Goal: Task Accomplishment & Management: Use online tool/utility

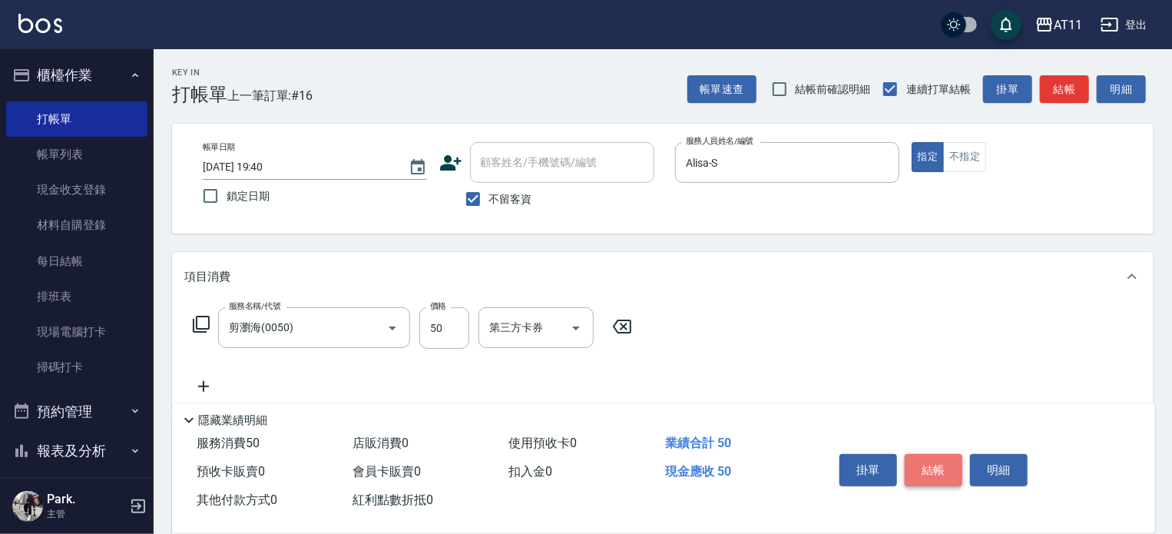
click at [930, 463] on button "結帳" at bounding box center [934, 470] width 58 height 32
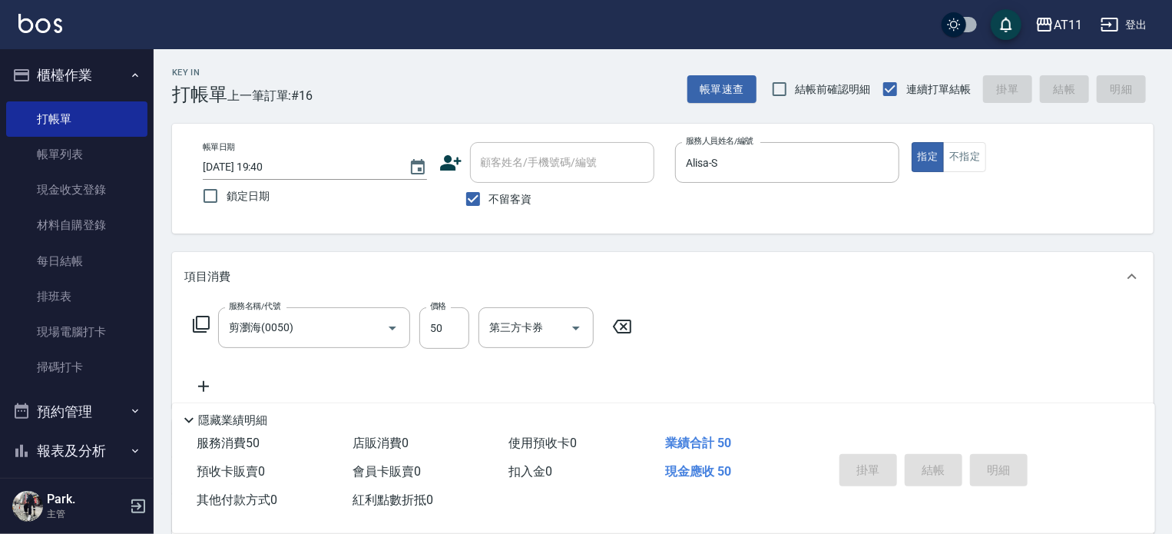
type input "[DATE] 20:50"
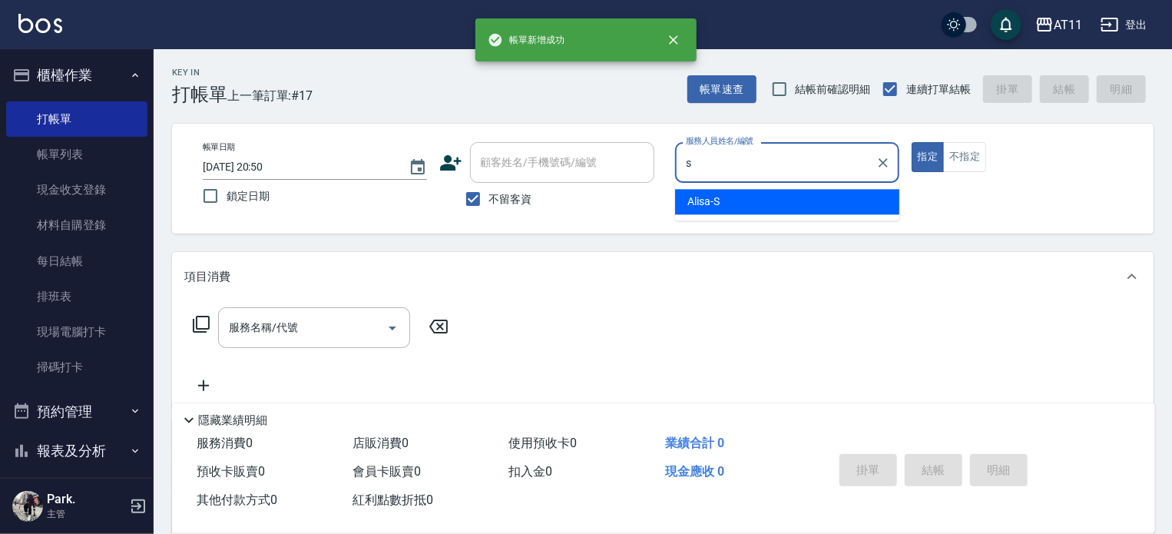
type input "Alisa-S"
type button "true"
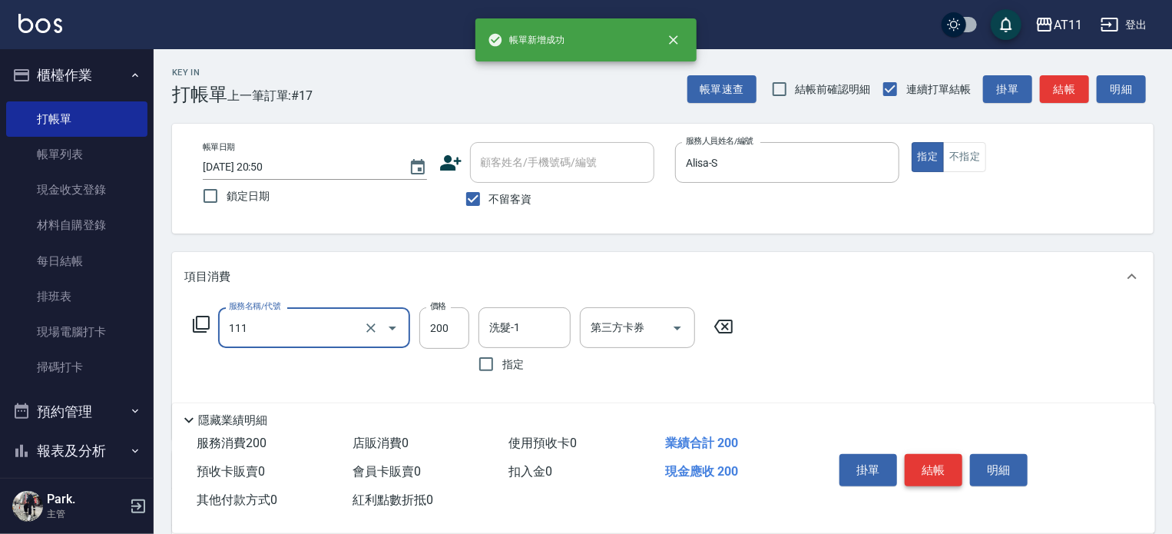
type input "精油洗髮(111)"
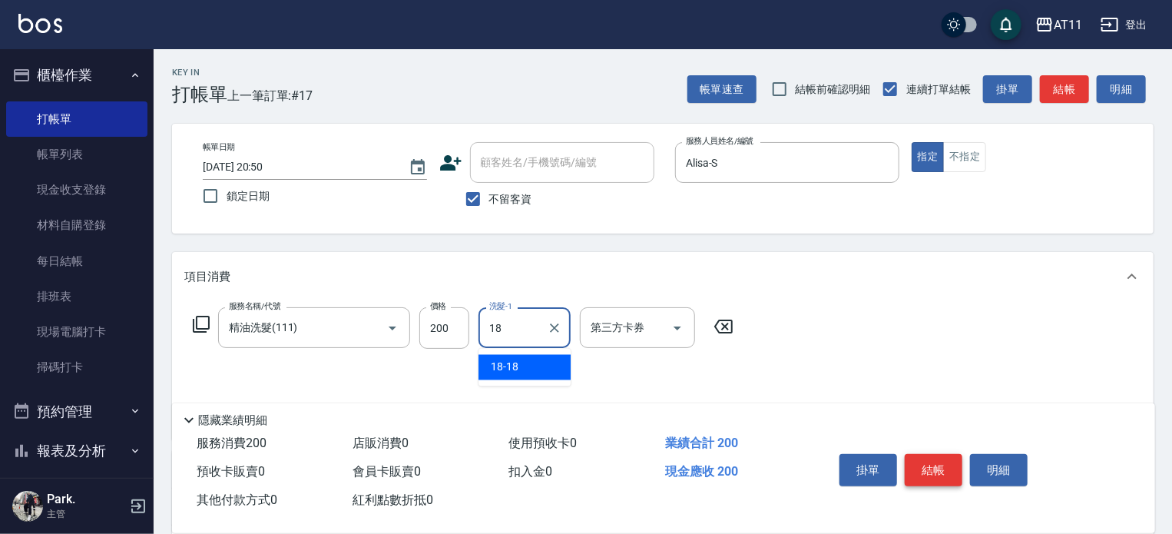
type input "18-18"
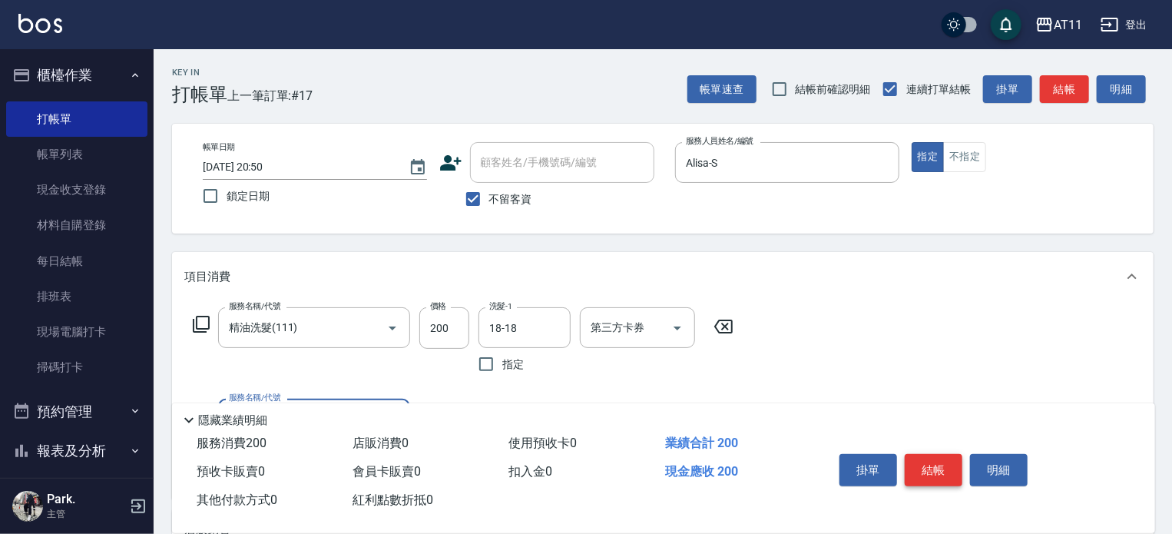
click at [930, 463] on button "結帳" at bounding box center [934, 470] width 58 height 32
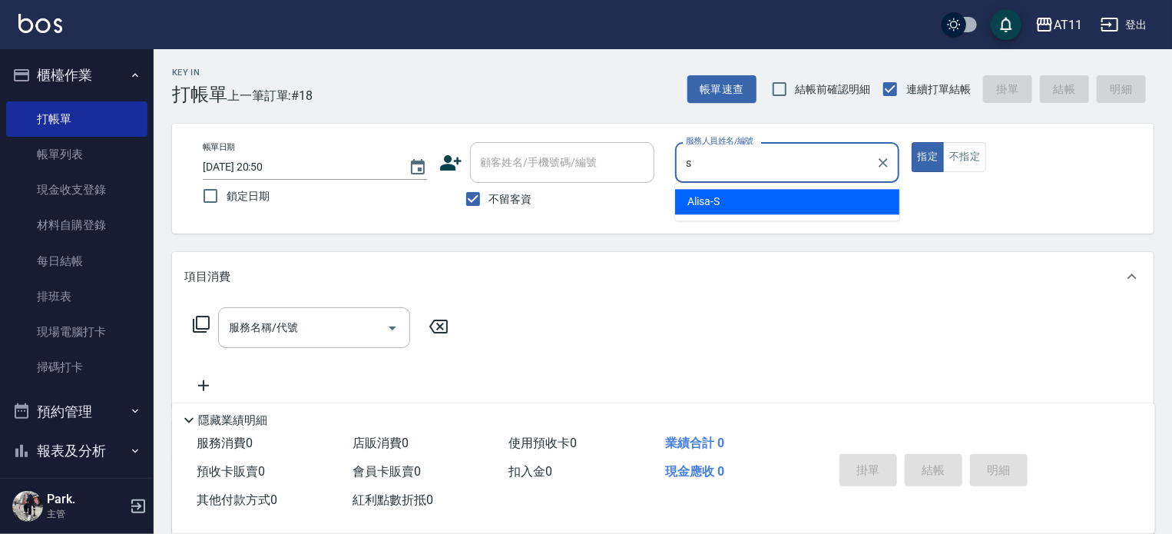
type input "Alisa-S"
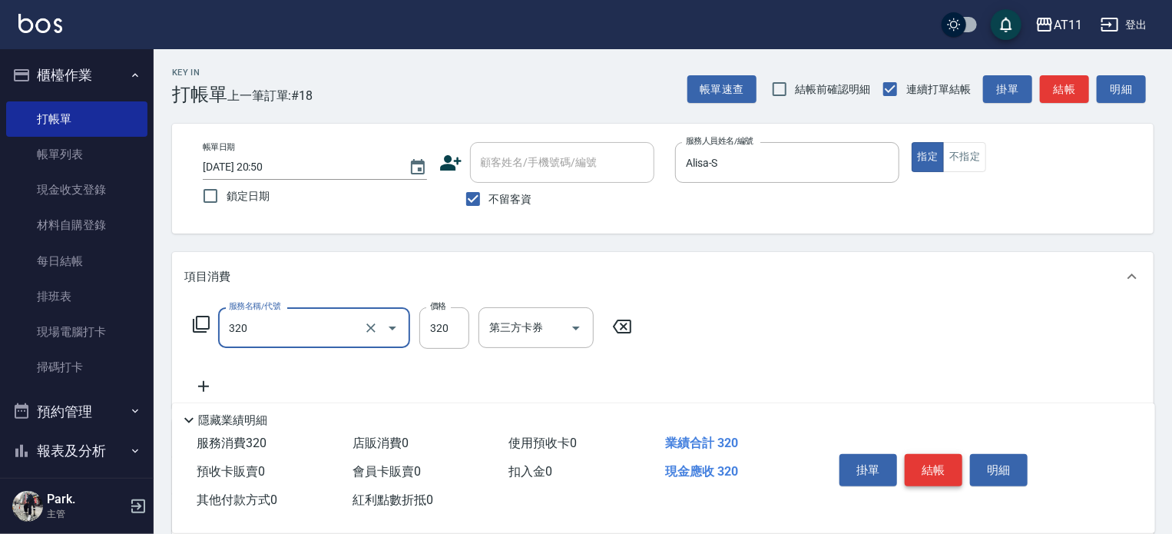
type input "洗剪(320)"
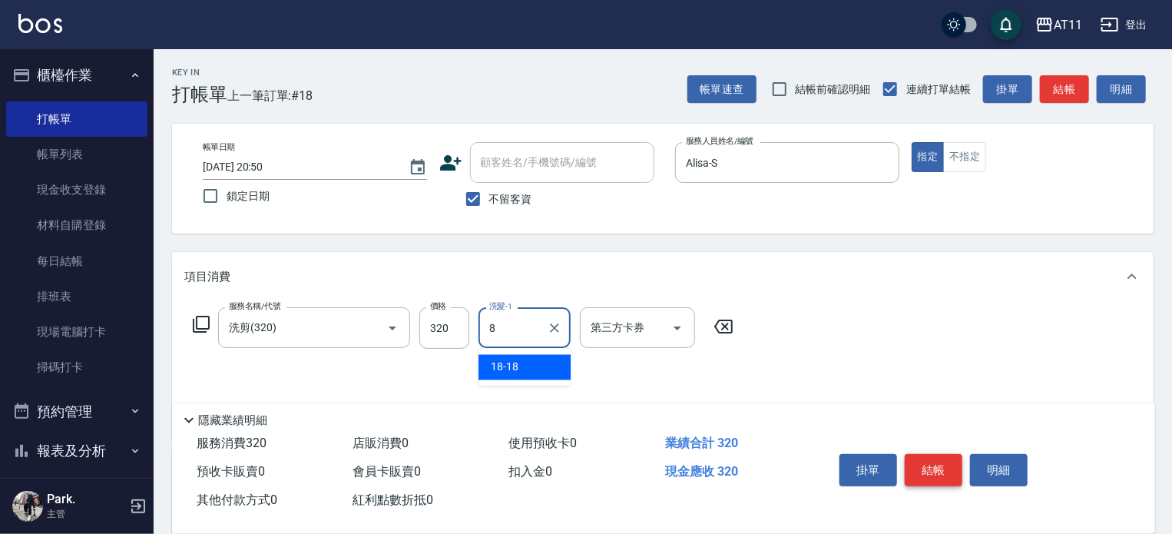
type input "18-18"
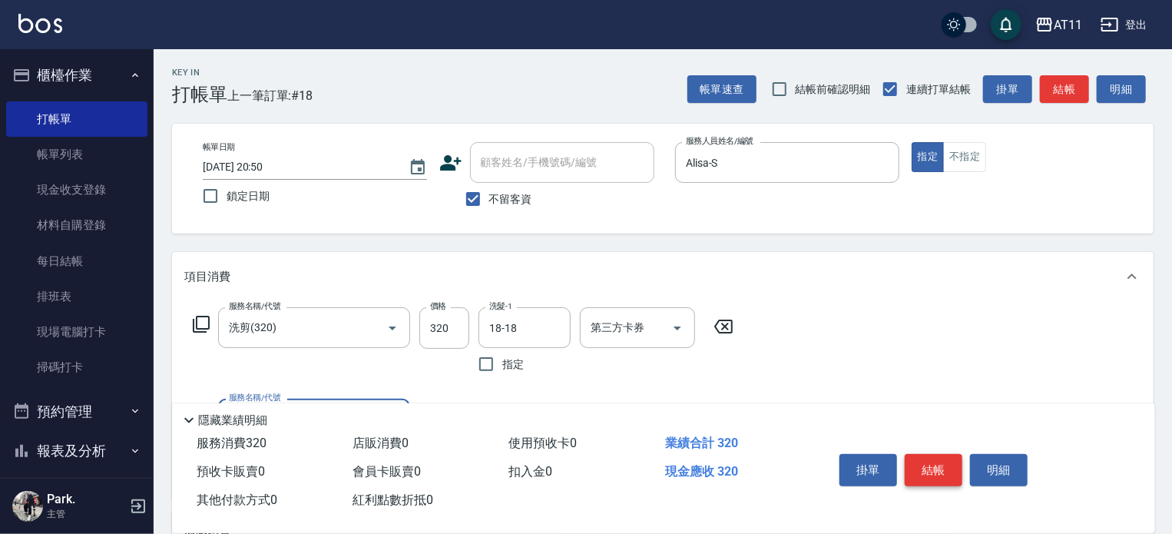
click at [930, 463] on button "結帳" at bounding box center [934, 470] width 58 height 32
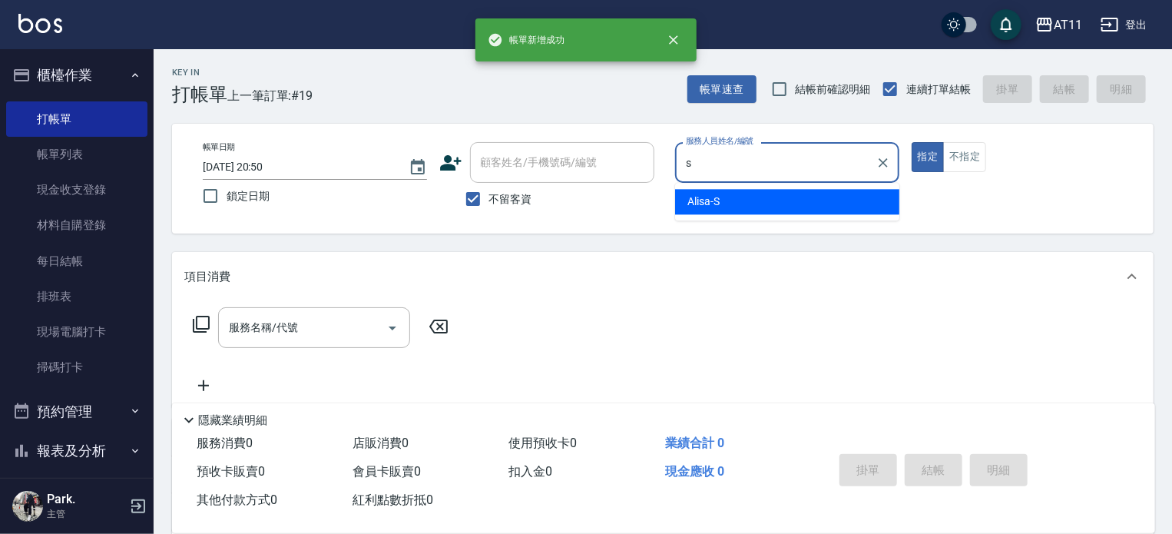
type input "Alisa-S"
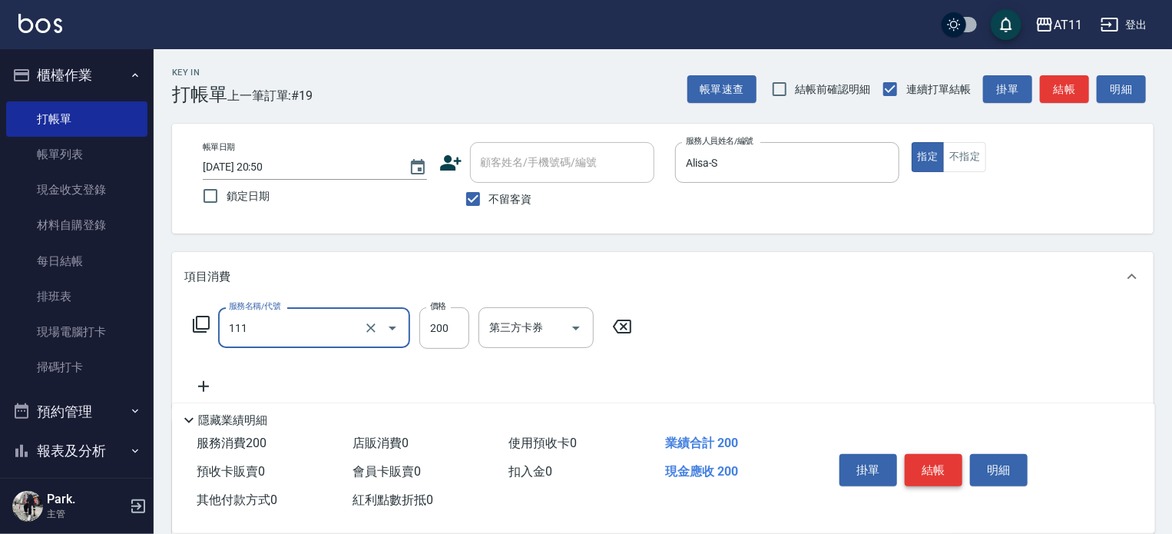
type input "精油洗髮(111)"
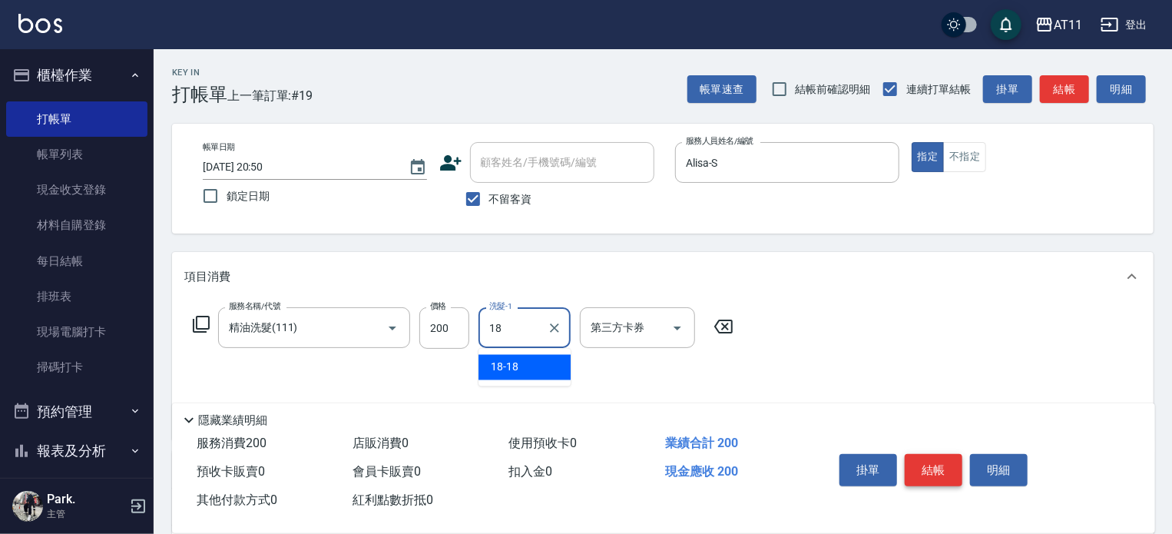
type input "18-18"
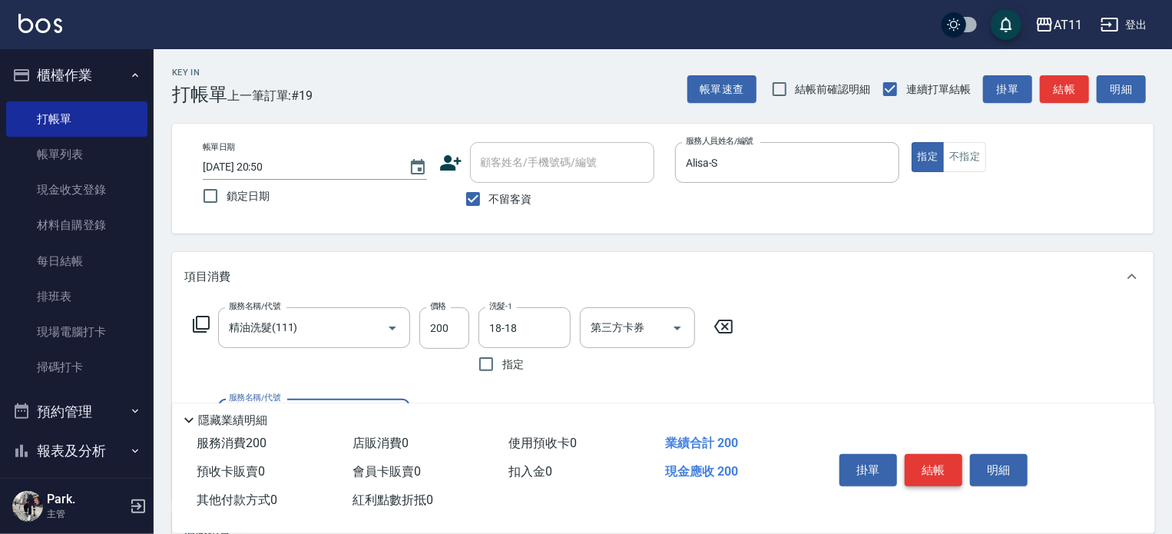
click at [930, 463] on button "結帳" at bounding box center [934, 470] width 58 height 32
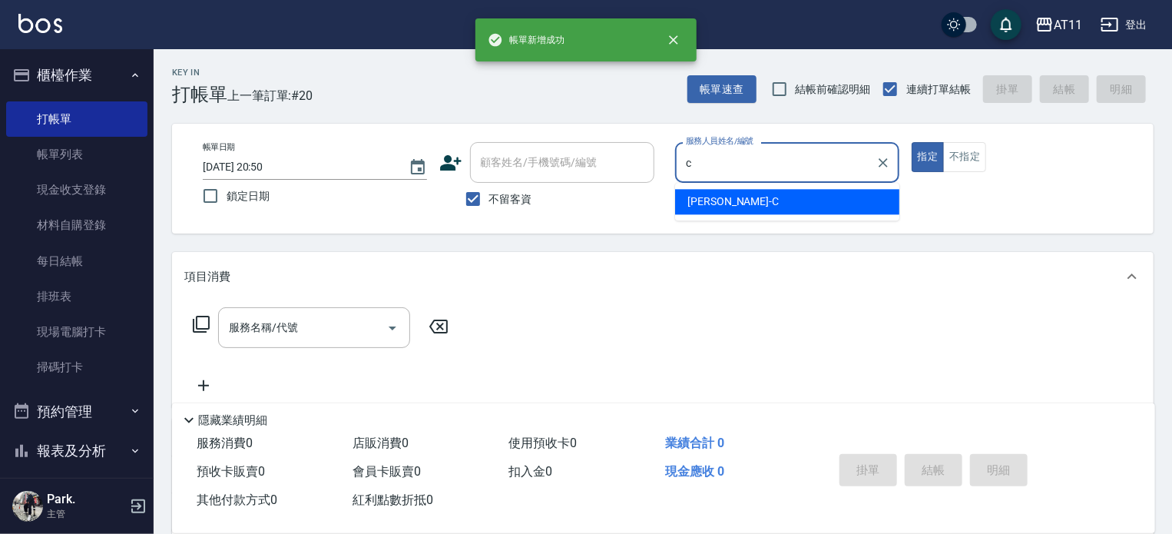
type input "[PERSON_NAME]"
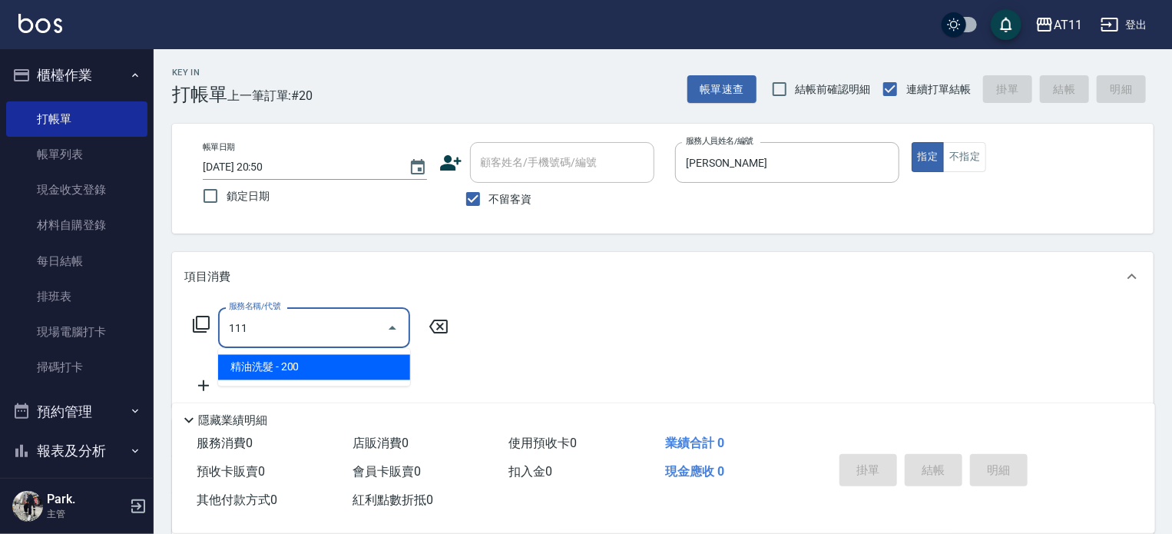
type input "精油洗髮(111)"
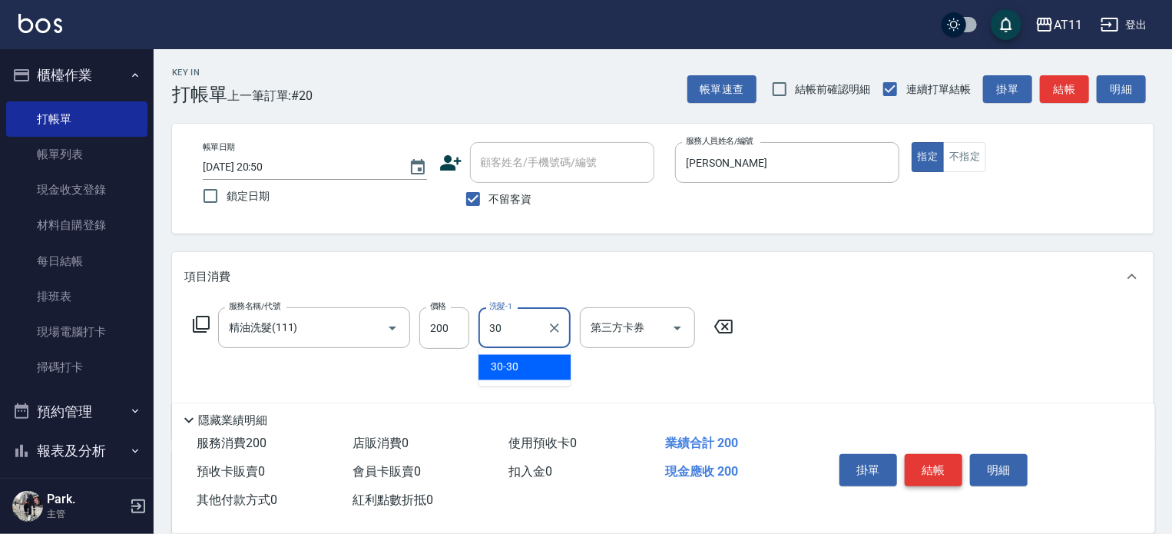
type input "30-30"
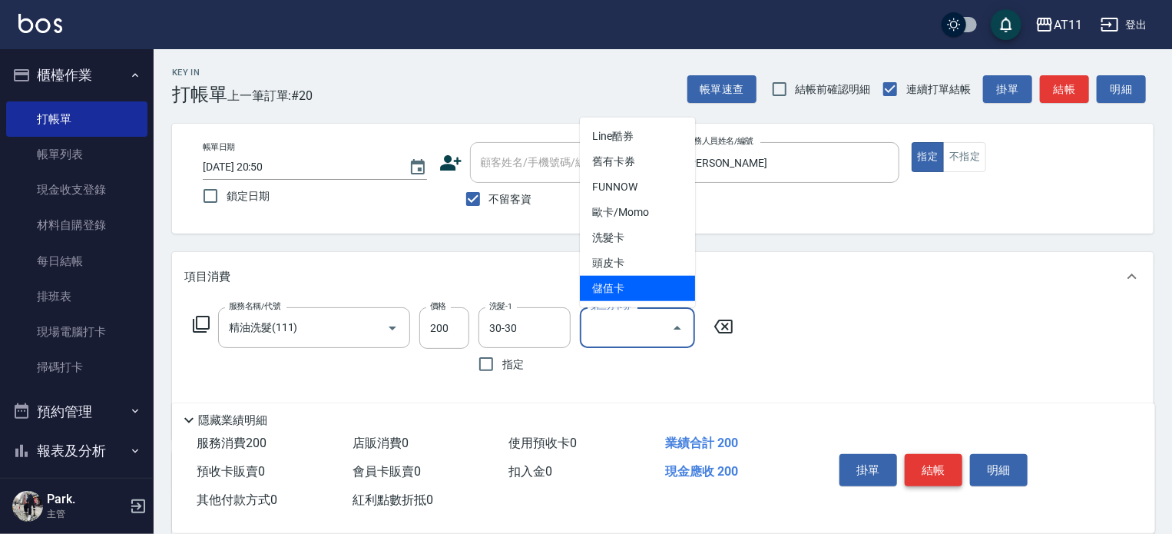
type input "儲值卡"
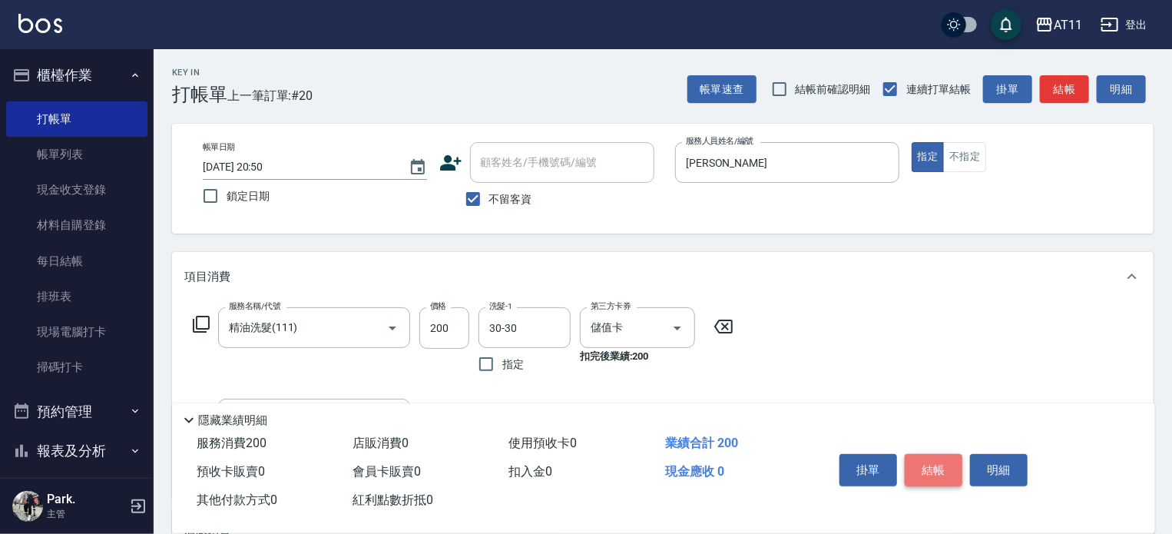
click at [938, 463] on button "結帳" at bounding box center [934, 470] width 58 height 32
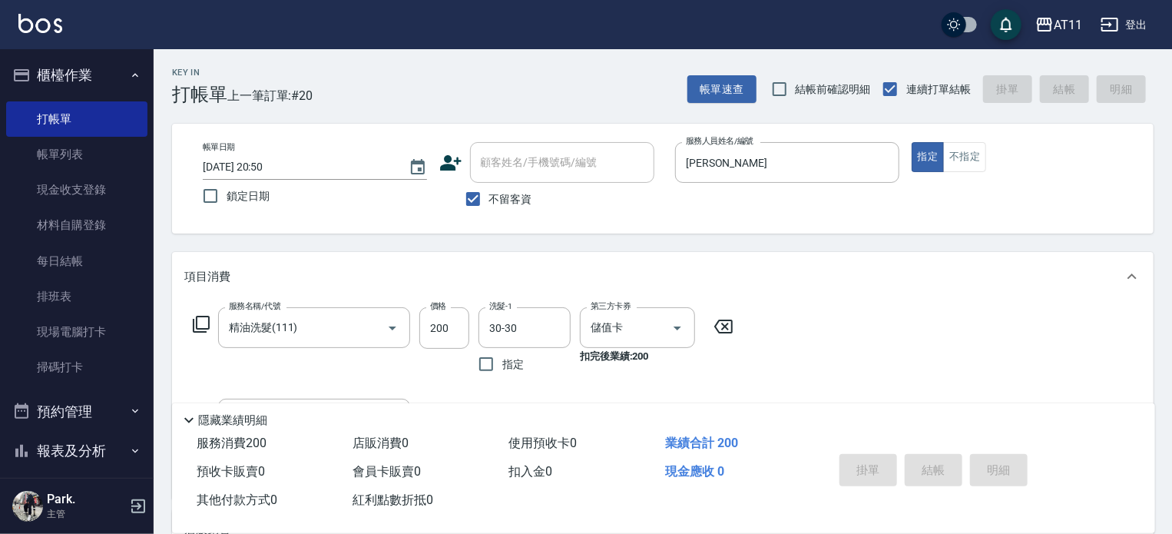
type input "[DATE] 20:51"
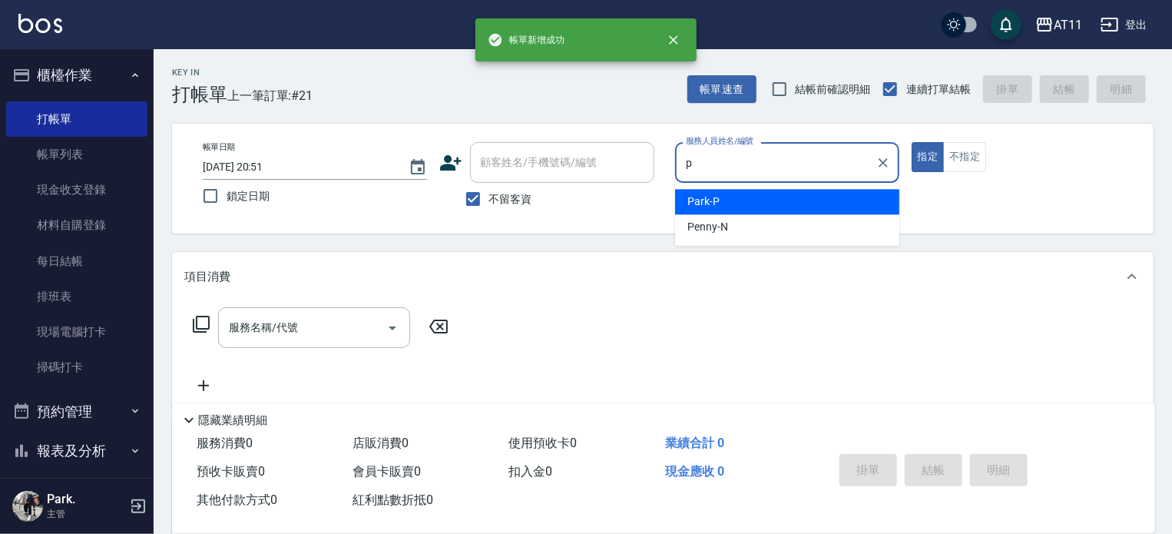
type input "Park-P"
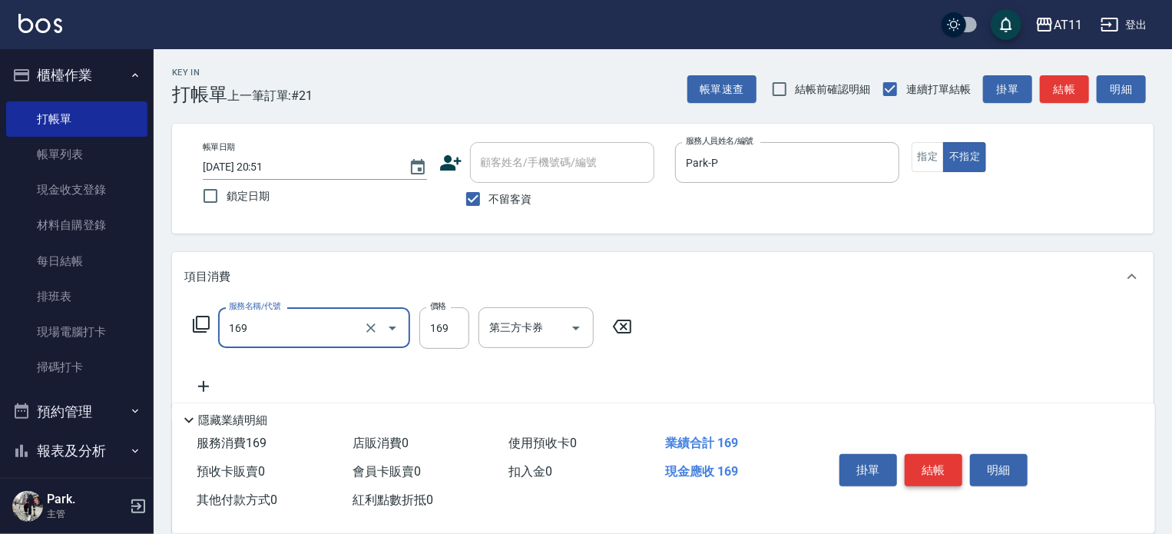
type input "單剪(169)"
type input "170"
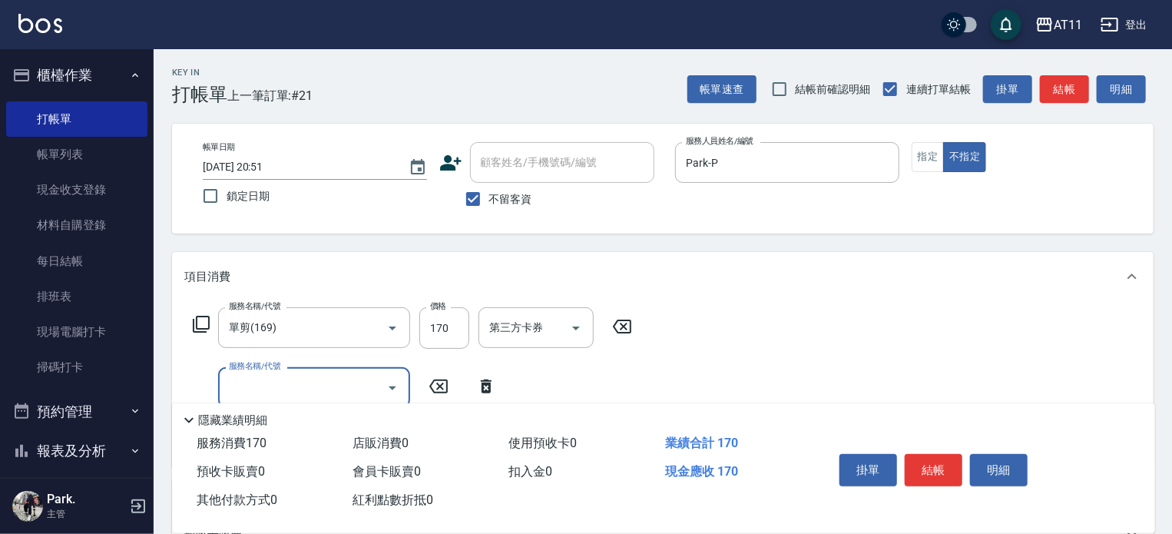
click at [937, 463] on button "結帳" at bounding box center [934, 470] width 58 height 32
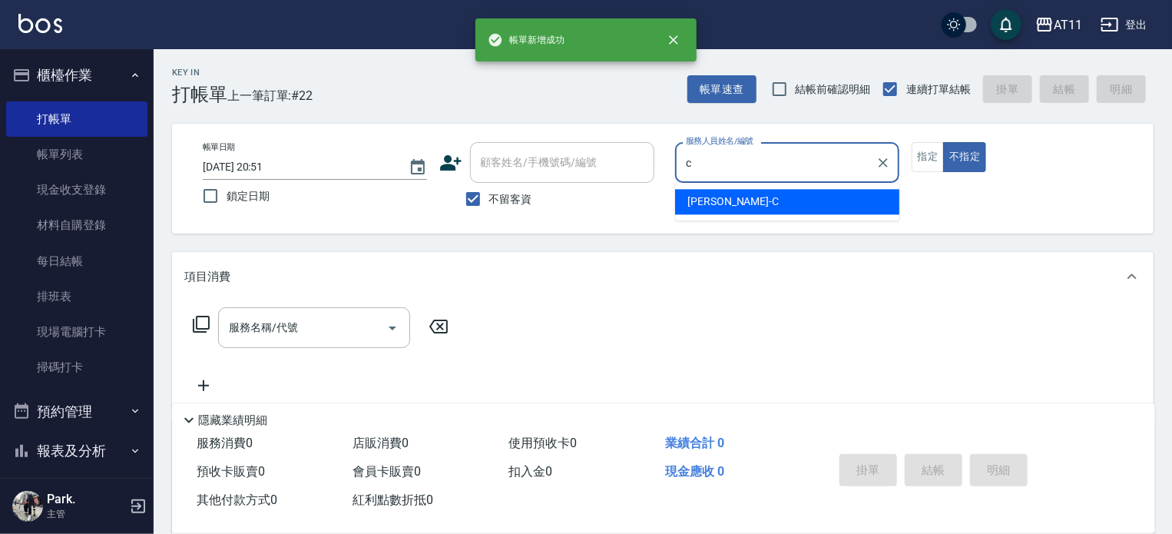
type input "[PERSON_NAME]"
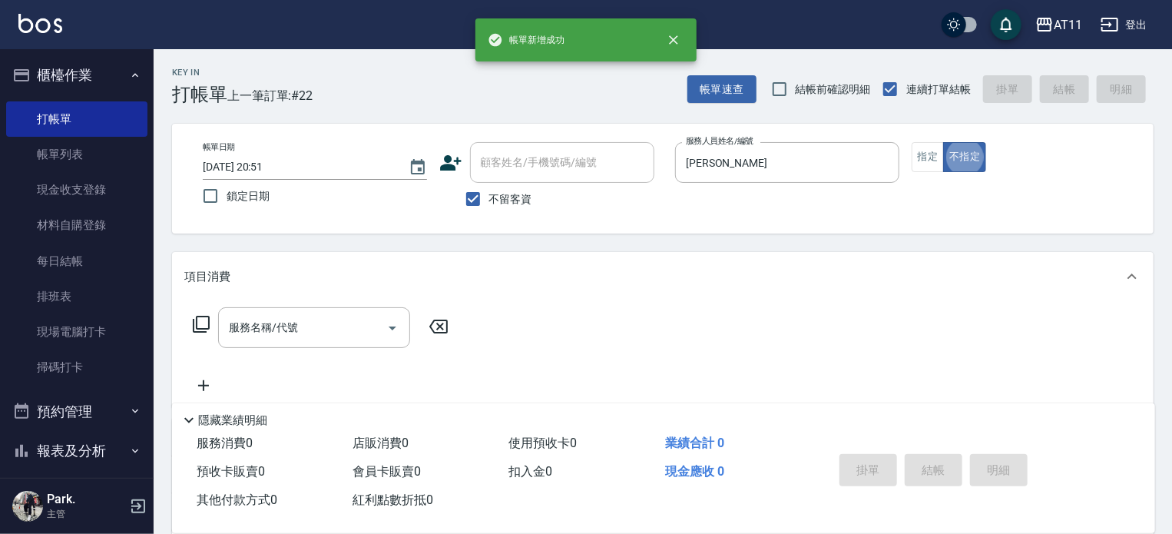
type button "false"
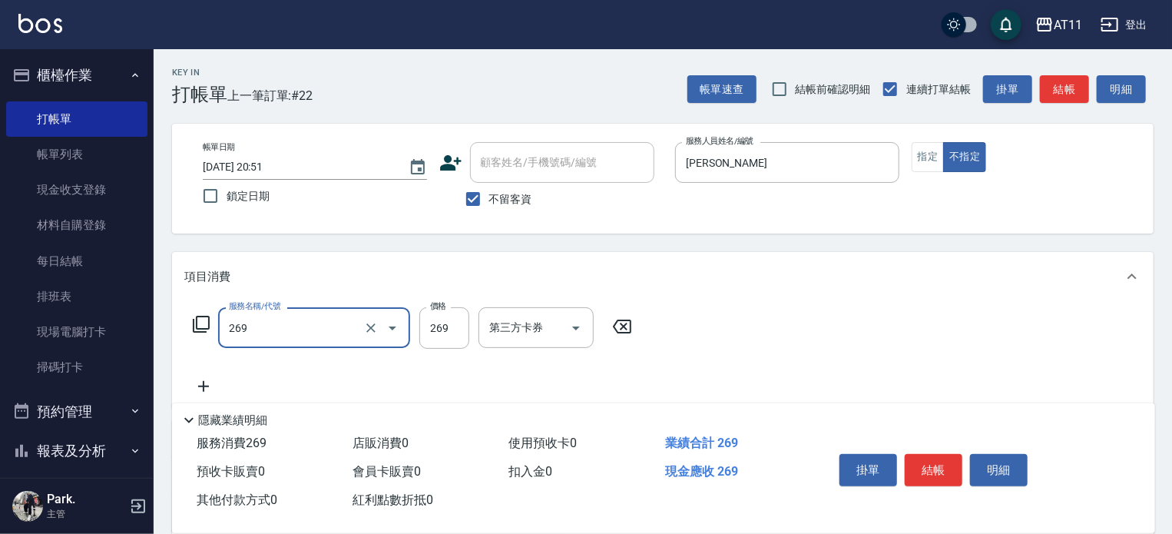
type input "一般洗剪(269)"
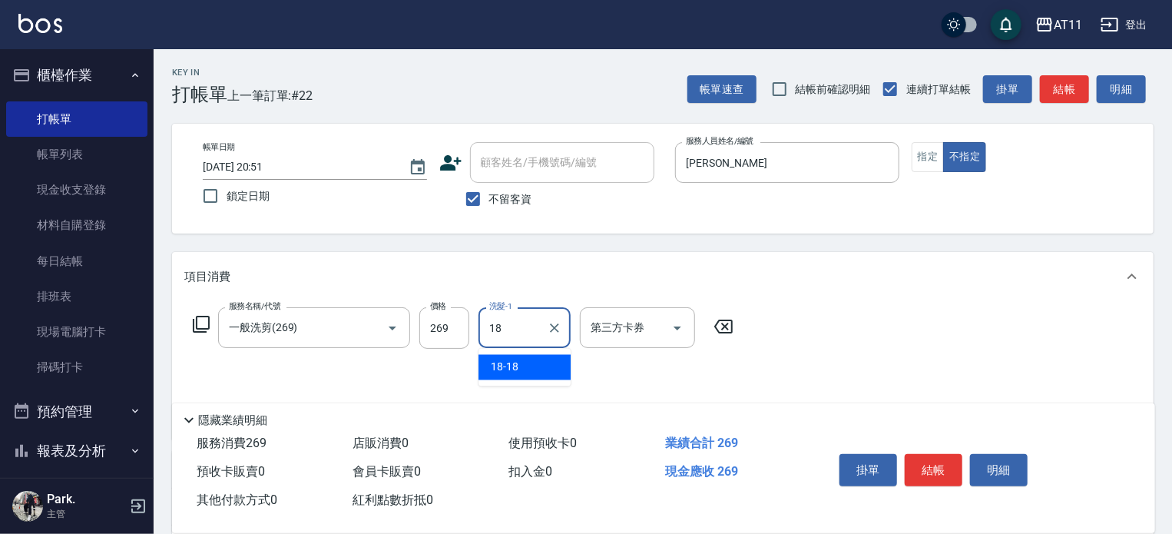
type input "18-18"
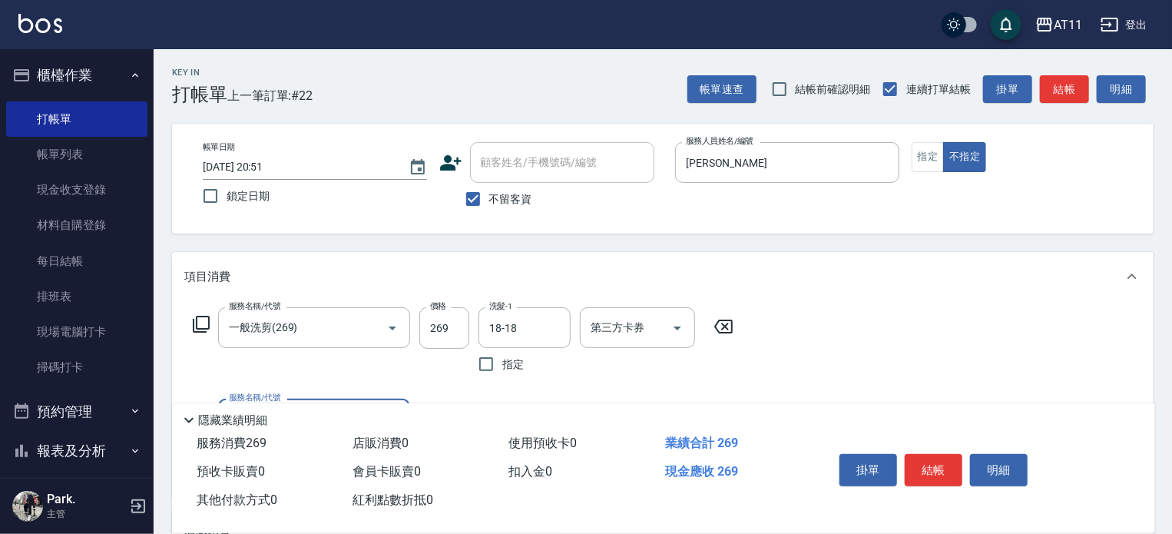
click at [937, 463] on button "結帳" at bounding box center [934, 470] width 58 height 32
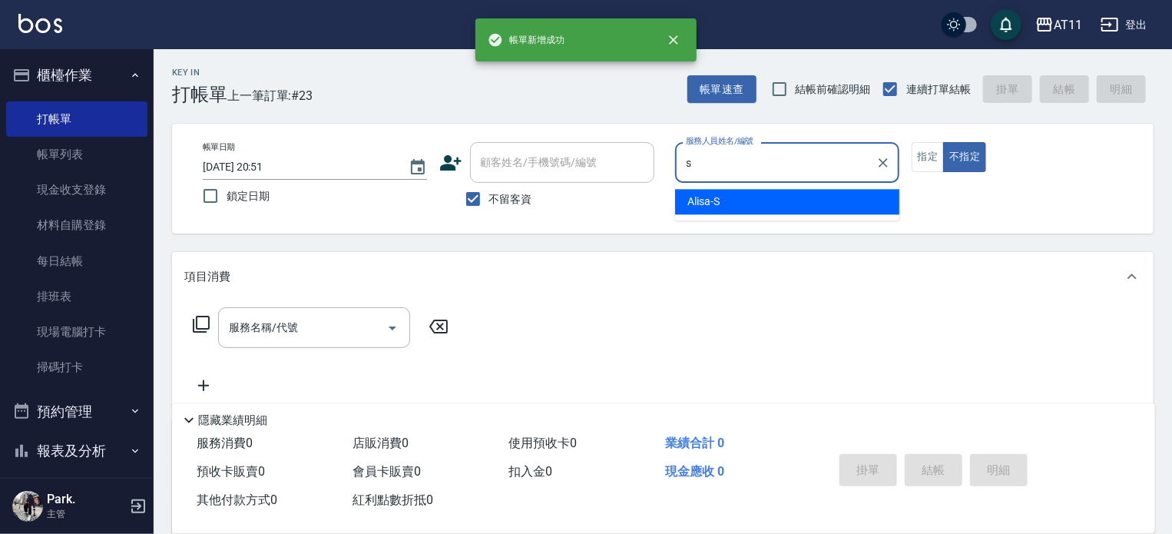
type input "Alisa-S"
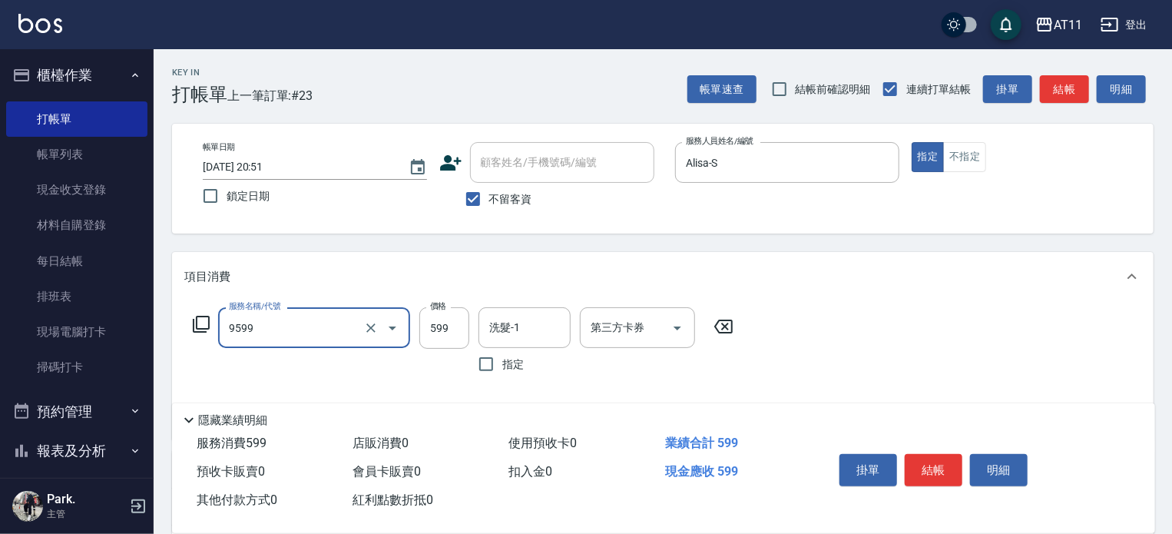
type input "D套餐(9599)"
type input "499"
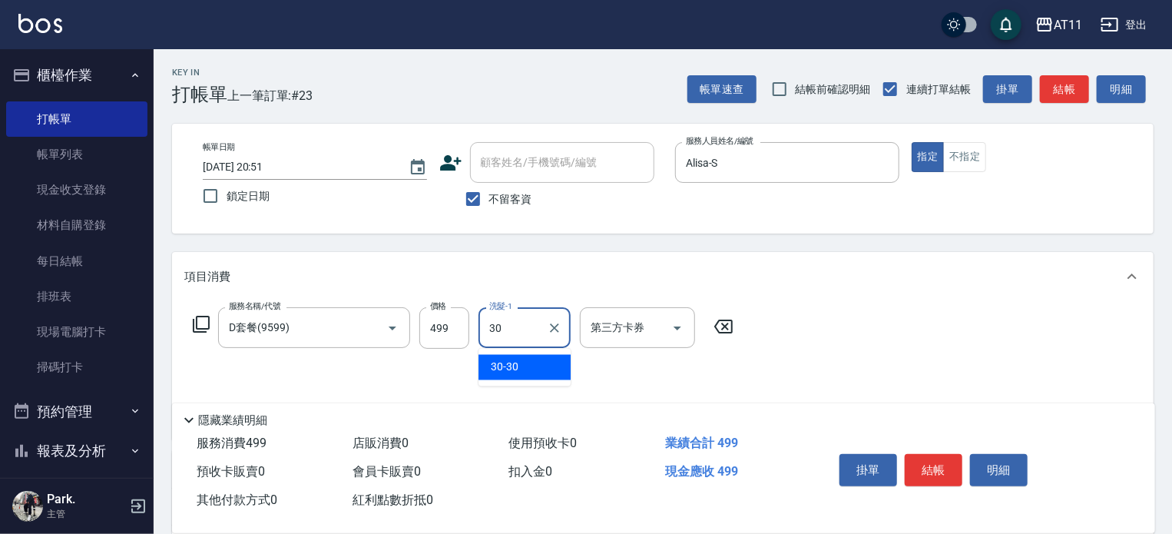
type input "30-30"
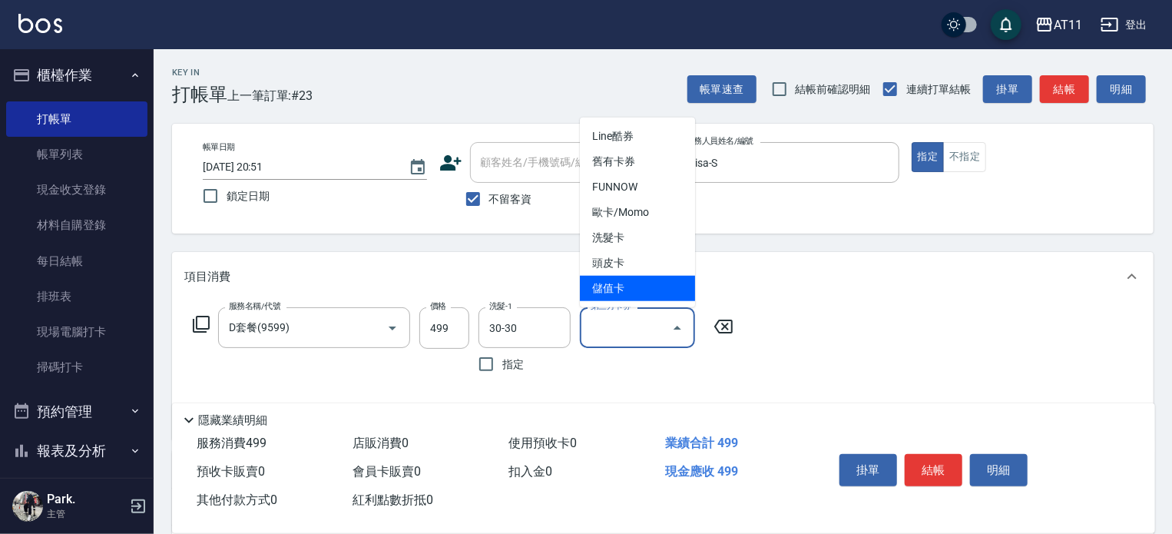
type input "儲值卡"
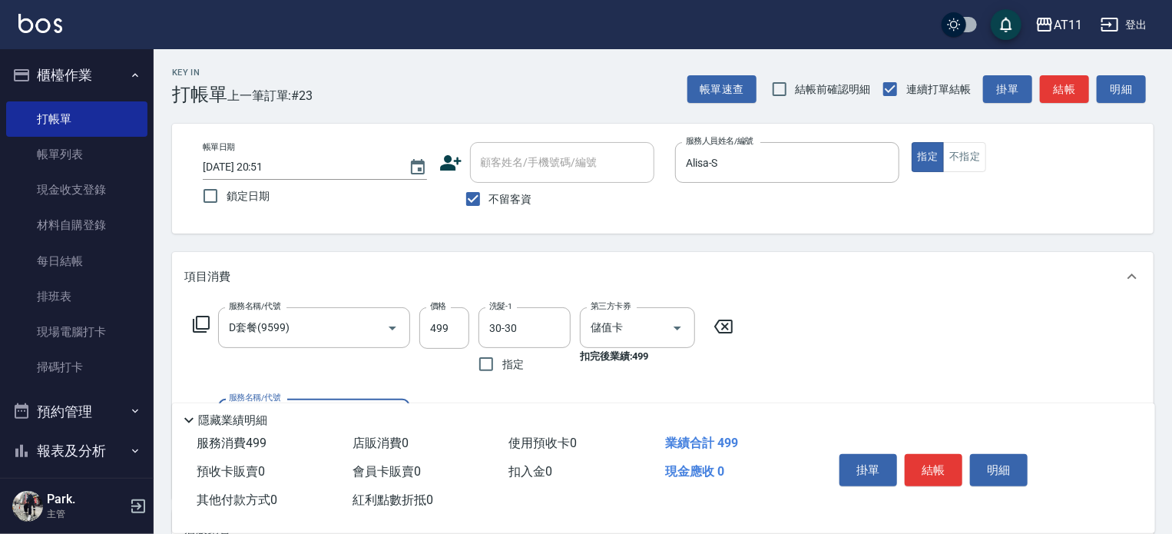
click at [937, 463] on button "結帳" at bounding box center [934, 470] width 58 height 32
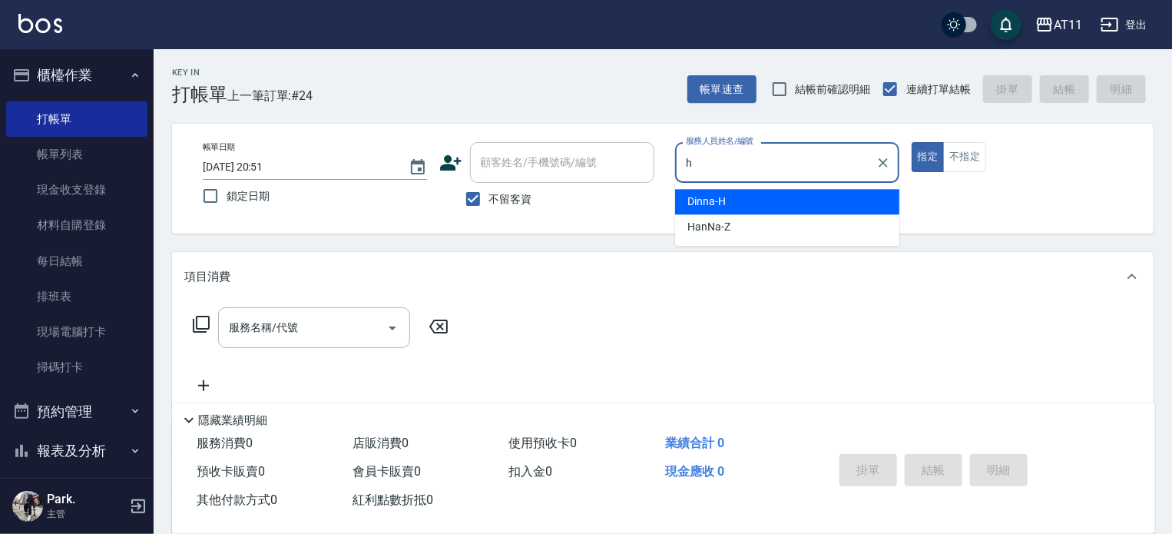
type input "Dinna-H"
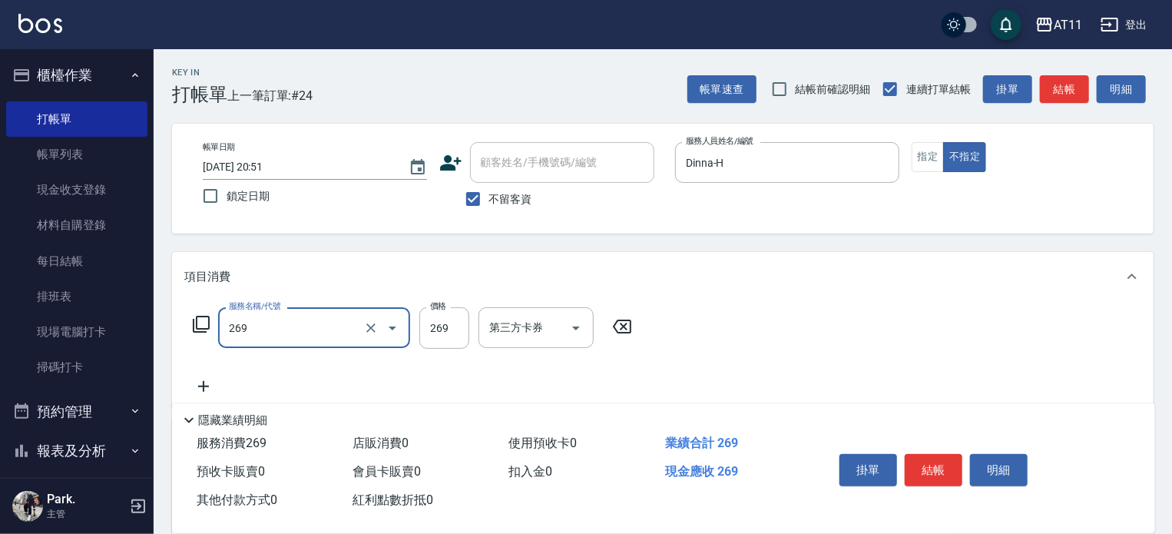
type input "一般洗剪(269)"
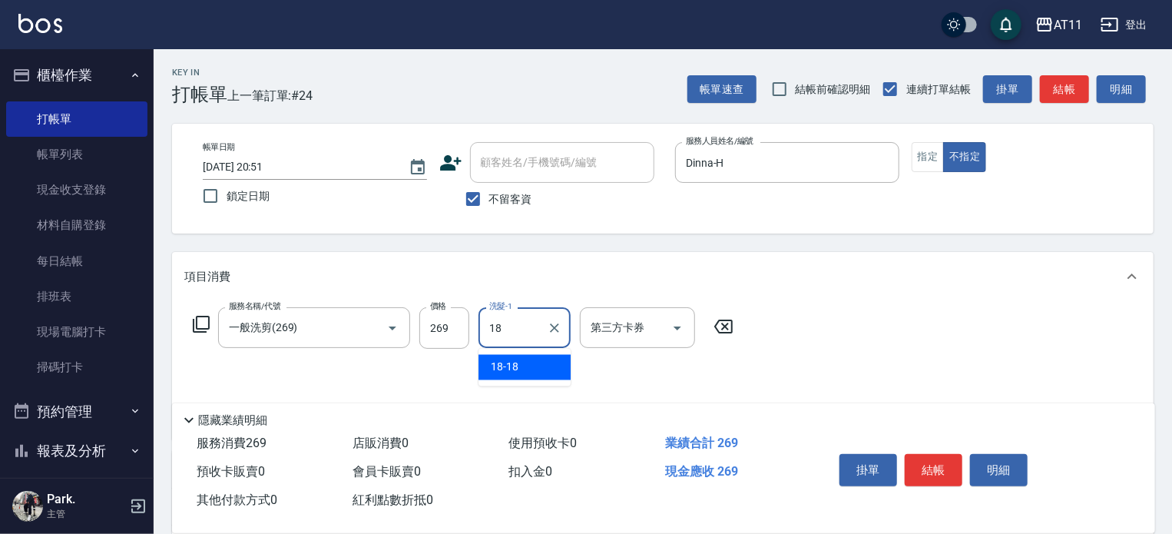
type input "18-18"
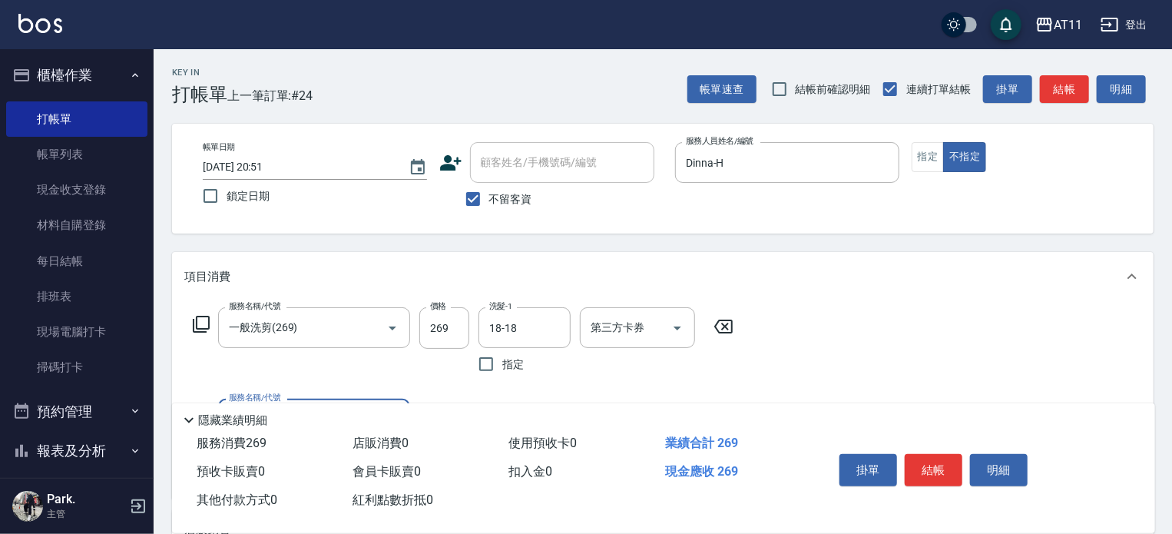
click at [918, 468] on button "結帳" at bounding box center [934, 470] width 58 height 32
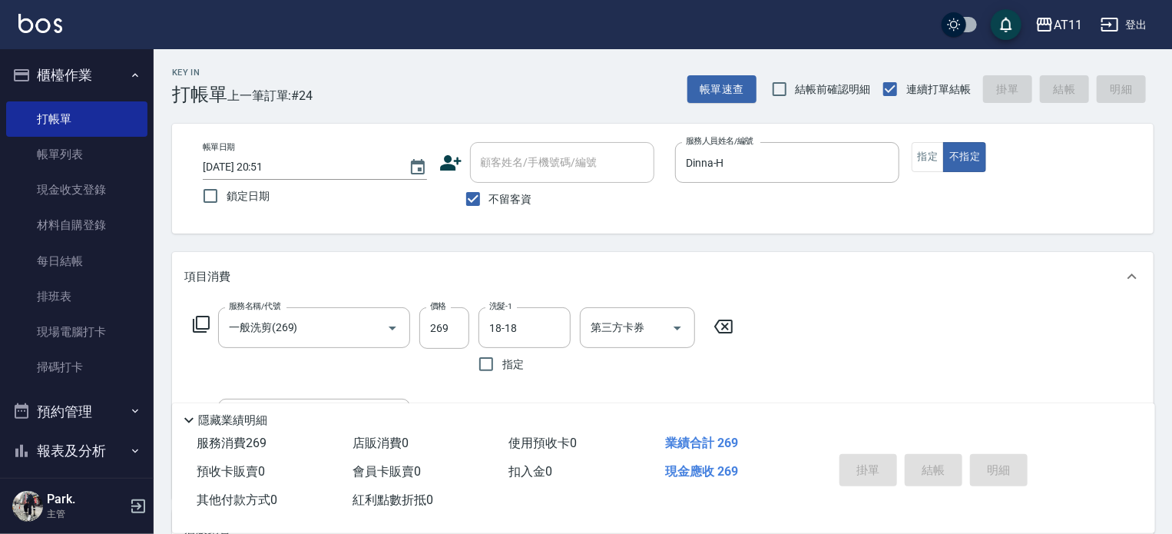
type input "[DATE] 20:52"
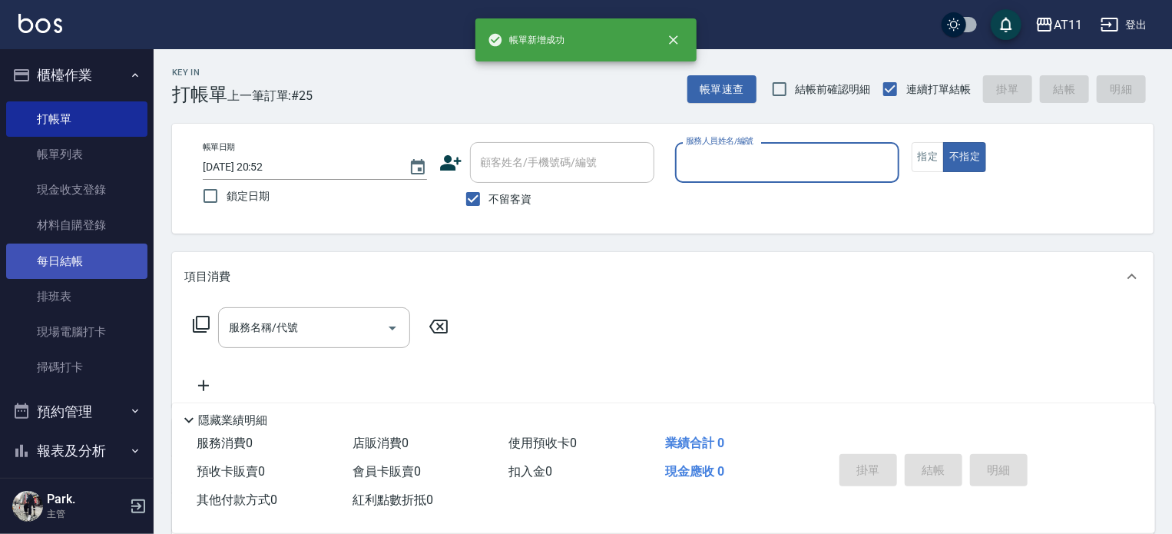
click at [68, 257] on link "每日結帳" at bounding box center [76, 260] width 141 height 35
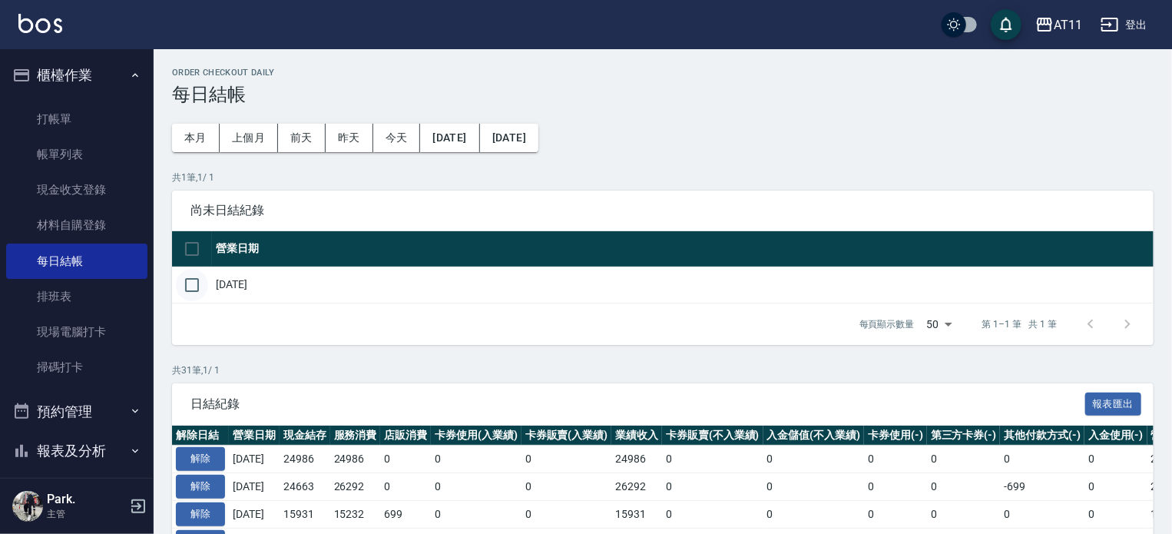
drag, startPoint x: 189, startPoint y: 284, endPoint x: 204, endPoint y: 296, distance: 19.2
click at [189, 286] on input "checkbox" at bounding box center [192, 285] width 32 height 32
checkbox input "true"
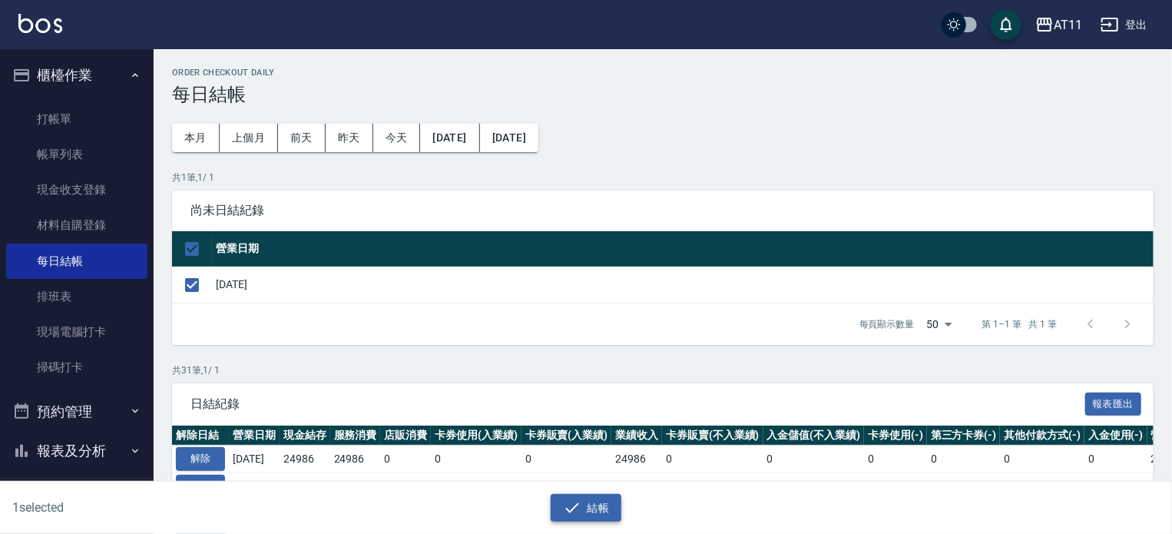
click at [578, 515] on icon "button" at bounding box center [572, 507] width 18 height 18
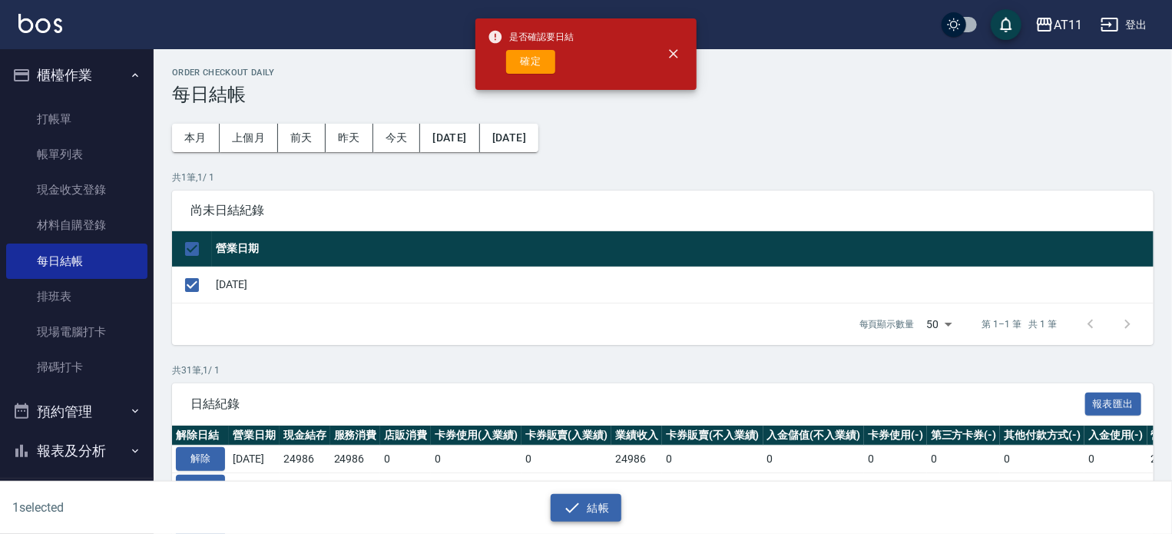
drag, startPoint x: 579, startPoint y: 507, endPoint x: 566, endPoint y: 341, distance: 166.4
click at [579, 506] on icon "button" at bounding box center [572, 507] width 18 height 18
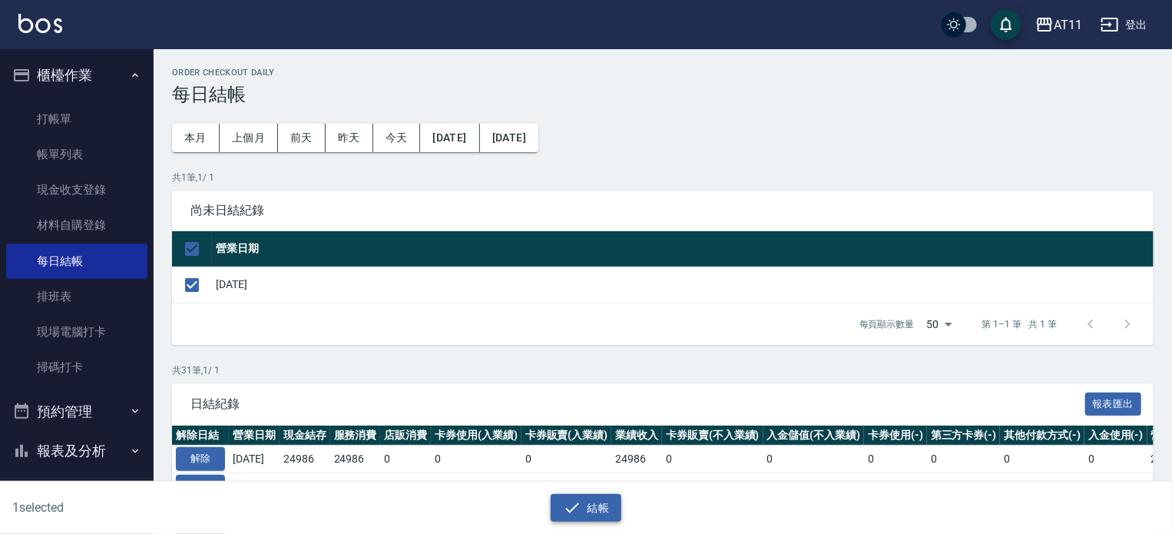
click at [601, 508] on button "結帳" at bounding box center [586, 508] width 71 height 28
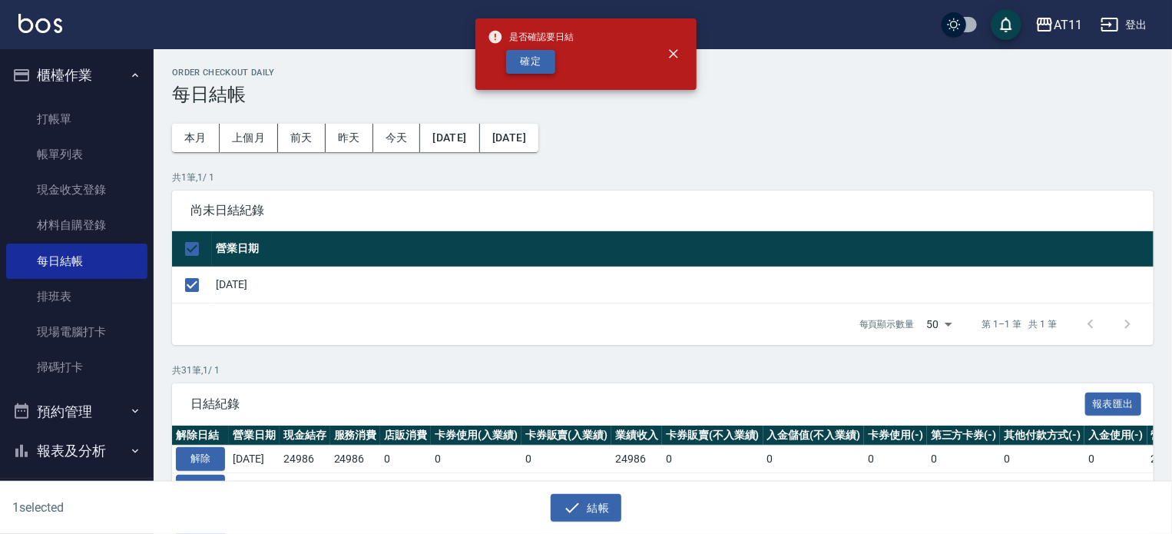
click at [522, 51] on button "確定" at bounding box center [530, 62] width 49 height 24
checkbox input "false"
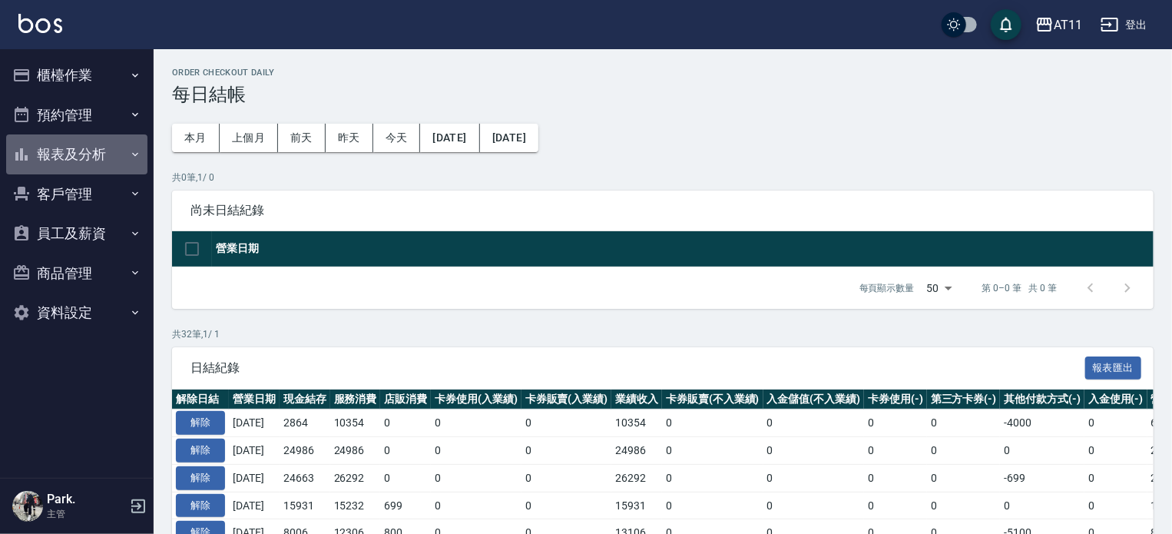
click at [75, 162] on button "報表及分析" at bounding box center [76, 154] width 141 height 40
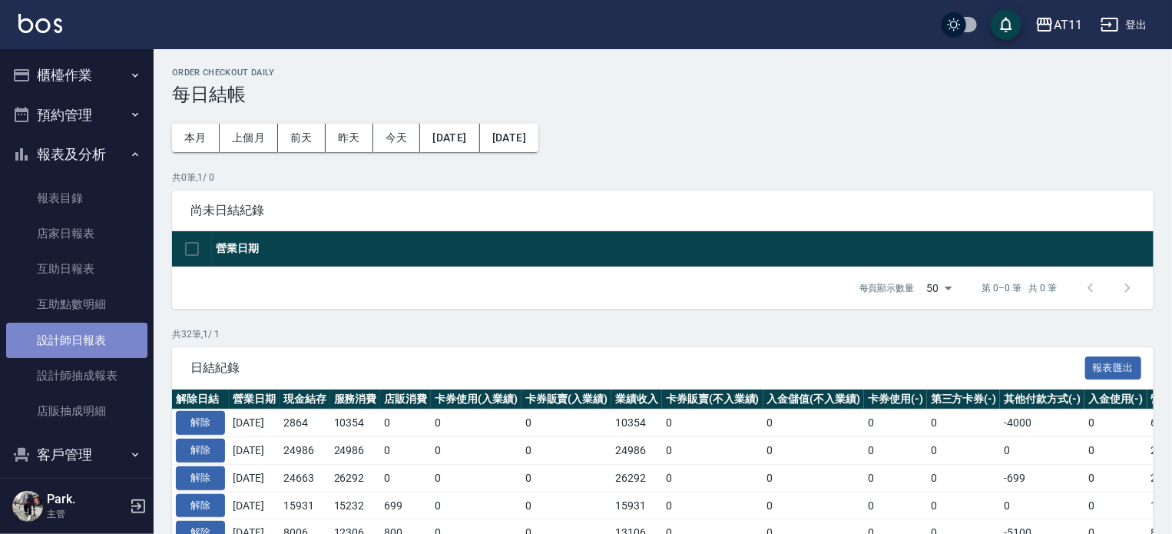
click at [94, 333] on link "設計師日報表" at bounding box center [76, 340] width 141 height 35
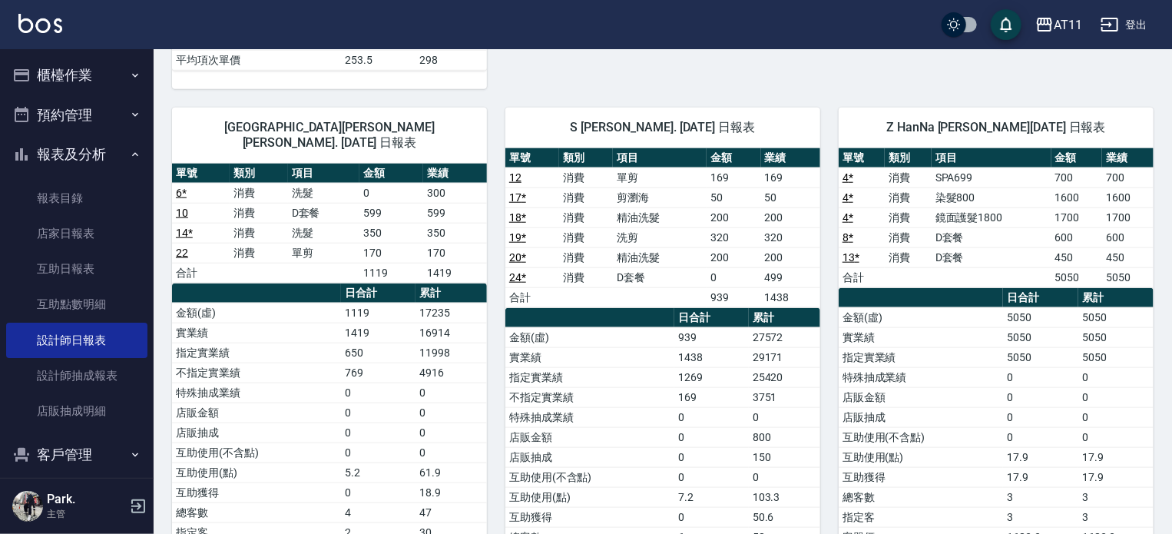
scroll to position [614, 0]
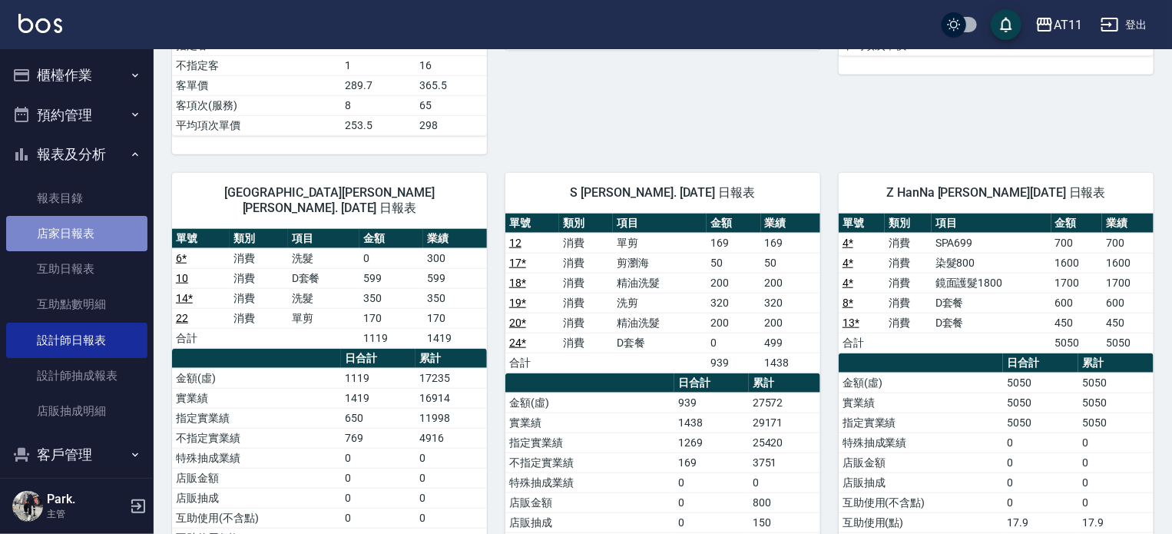
click at [93, 226] on link "店家日報表" at bounding box center [76, 233] width 141 height 35
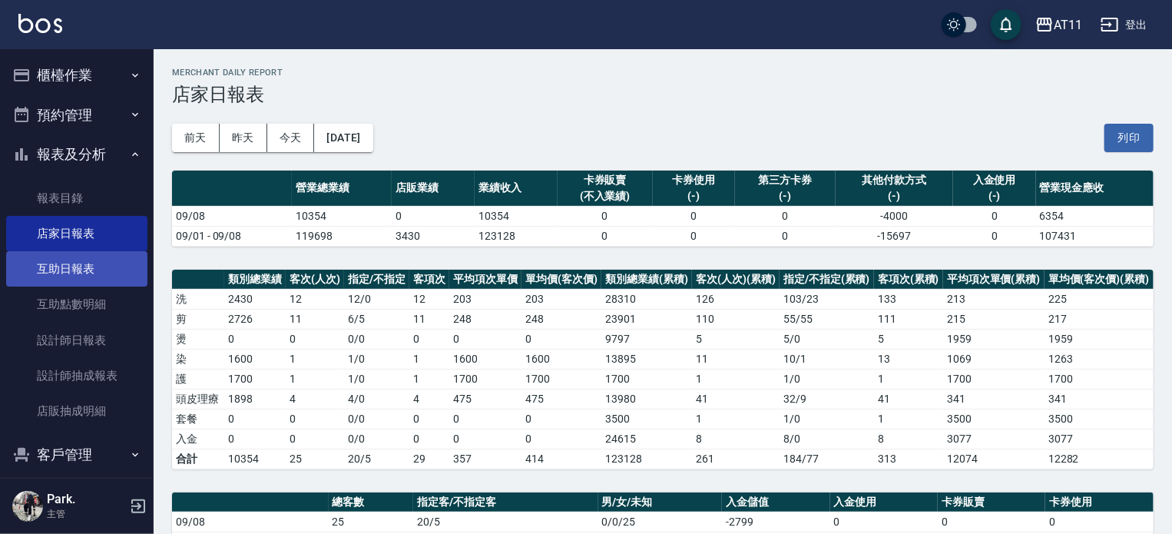
click at [81, 276] on link "互助日報表" at bounding box center [76, 268] width 141 height 35
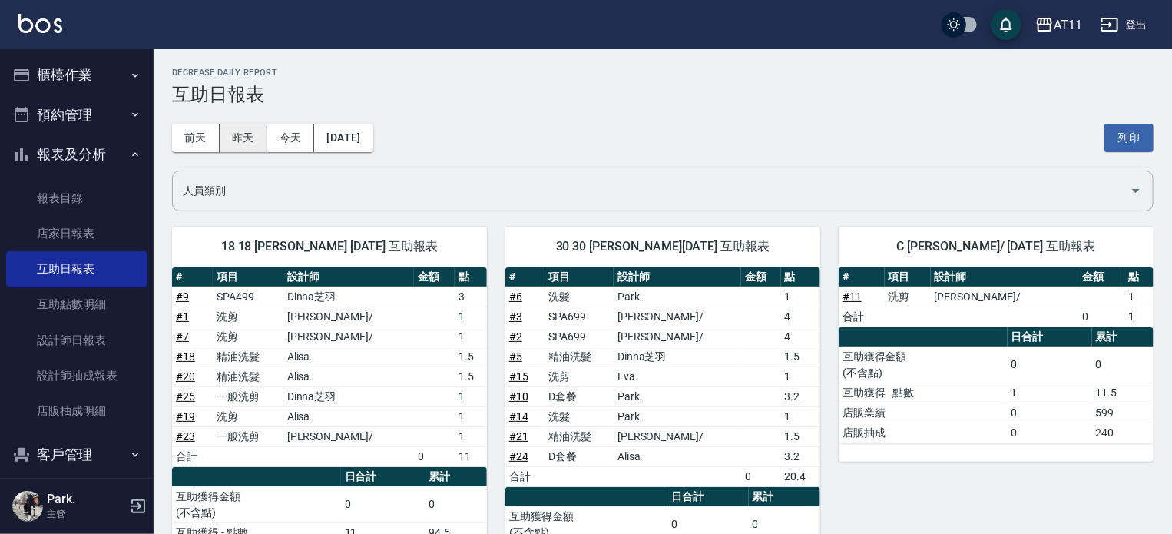
click at [240, 138] on button "昨天" at bounding box center [244, 138] width 48 height 28
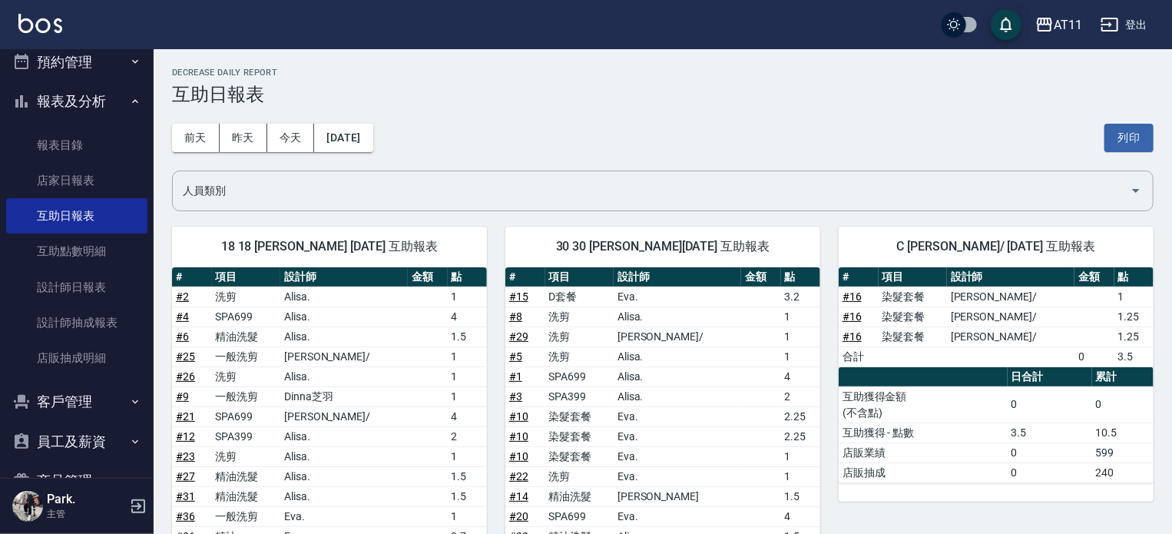
scroll to position [77, 0]
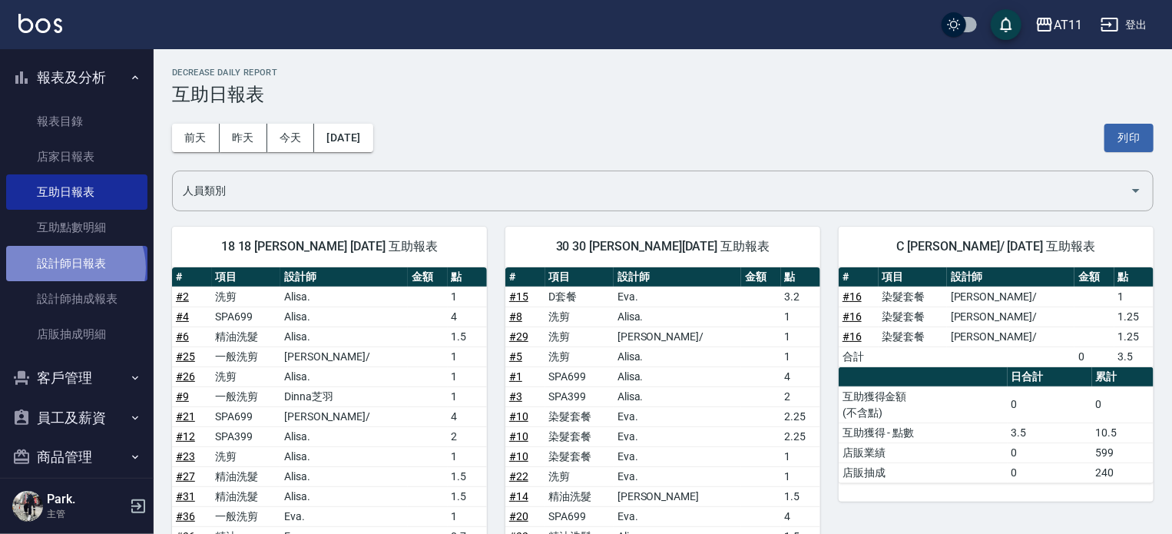
click at [74, 267] on link "設計師日報表" at bounding box center [76, 263] width 141 height 35
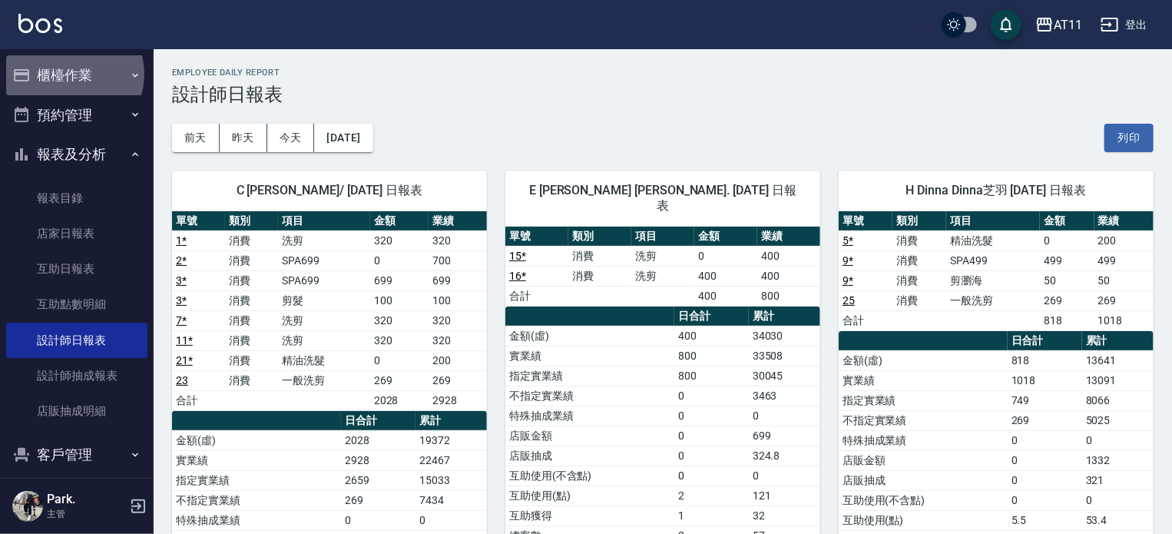
click at [71, 74] on button "櫃檯作業" at bounding box center [76, 75] width 141 height 40
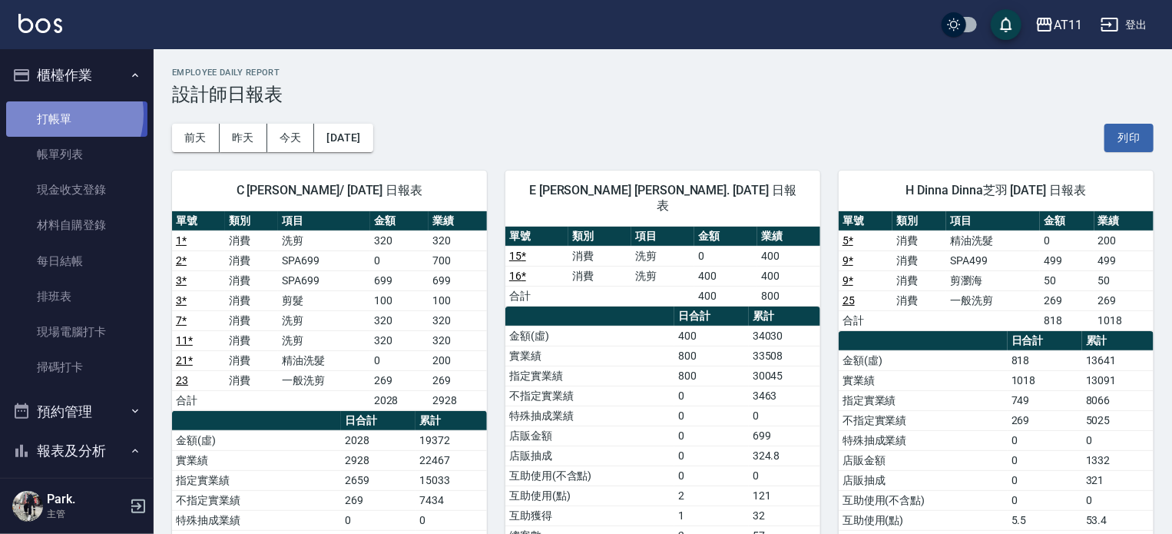
click at [60, 114] on link "打帳單" at bounding box center [76, 118] width 141 height 35
